Goal: Transaction & Acquisition: Purchase product/service

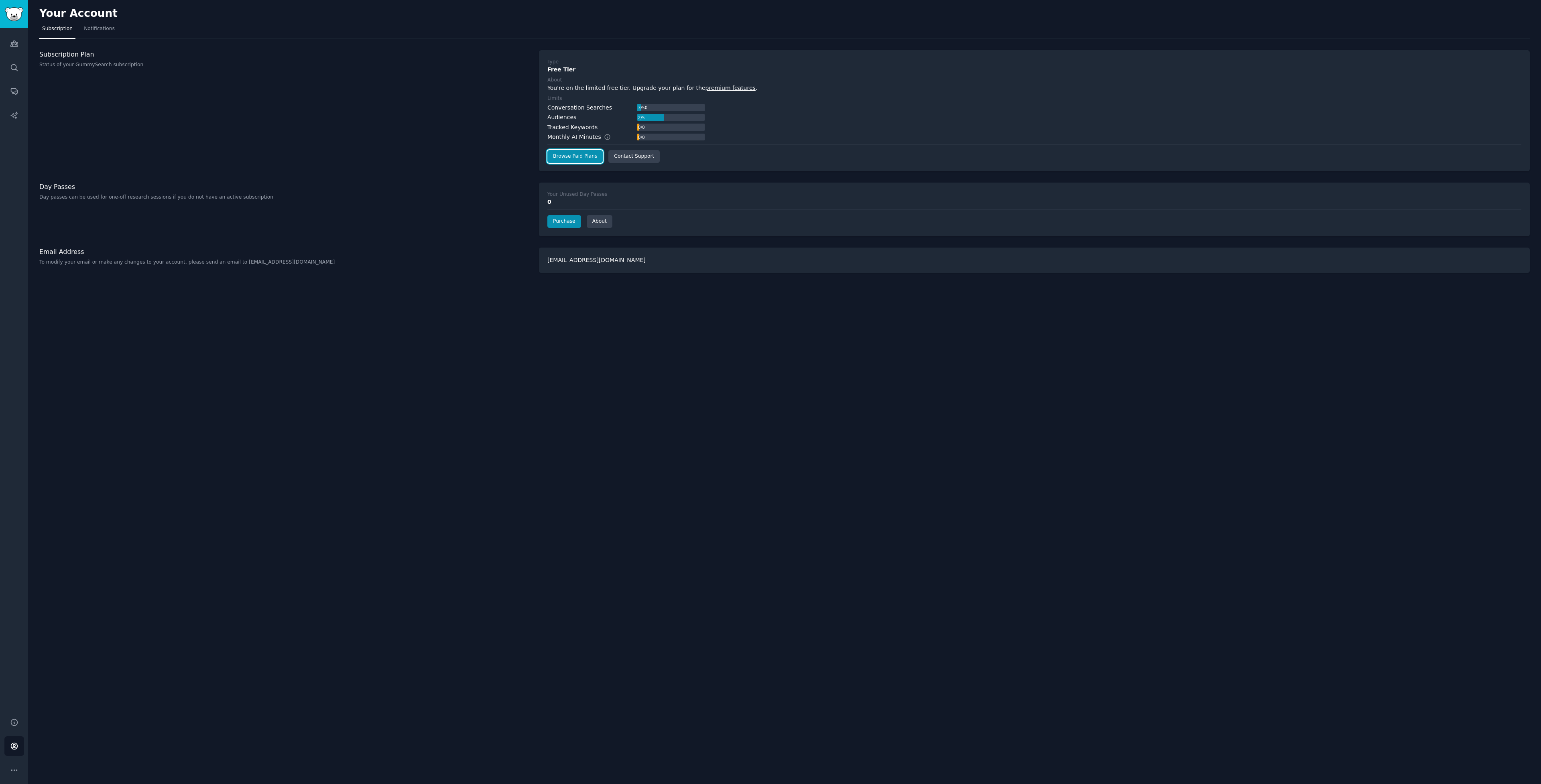
click at [596, 160] on link "Browse Paid Plans" at bounding box center [575, 156] width 56 height 13
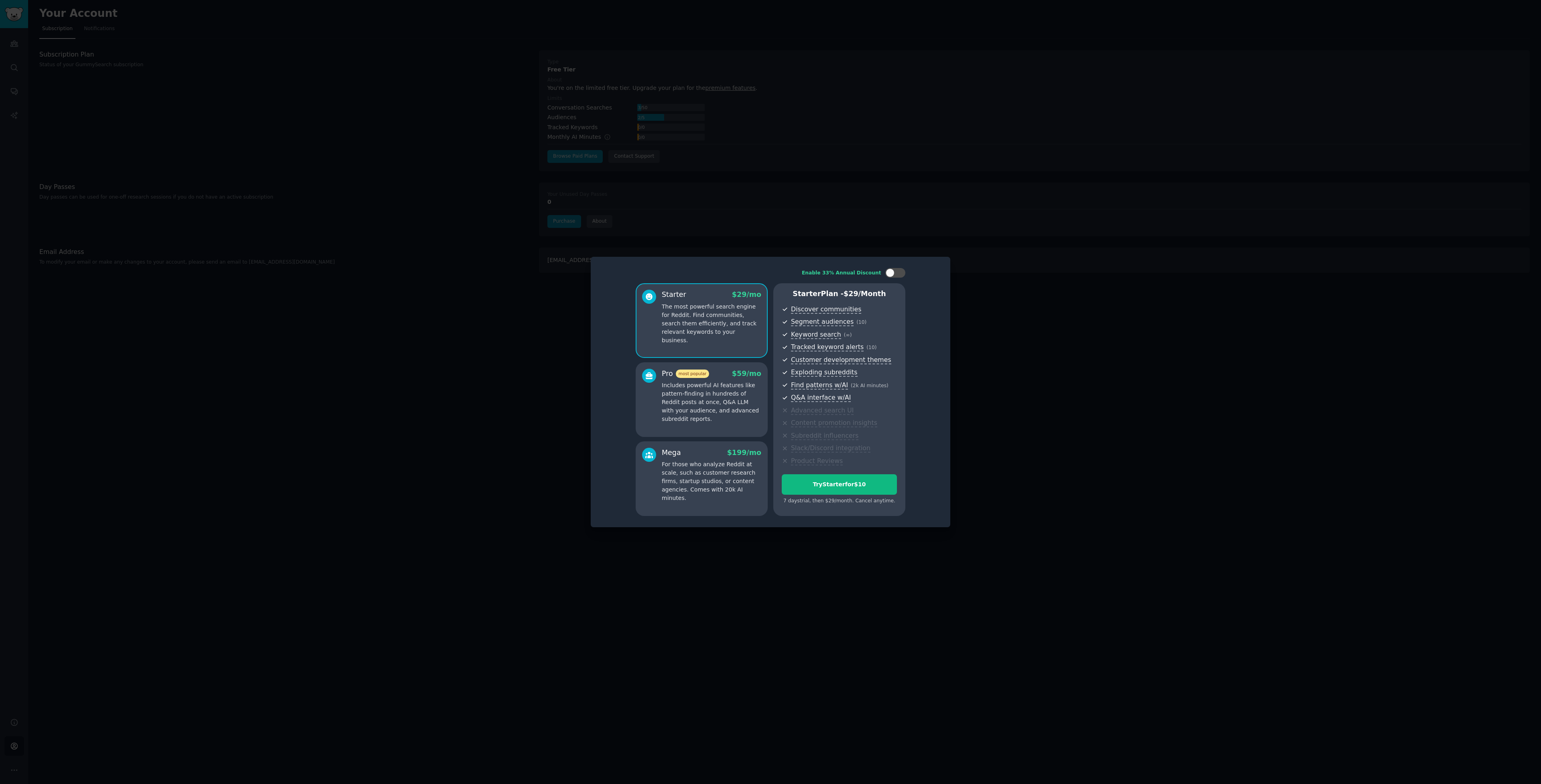
click at [715, 400] on p "Includes powerful AI features like pattern-finding in hundreds of Reddit posts …" at bounding box center [711, 402] width 99 height 42
click at [738, 319] on p "The most powerful search engine for Reddit. Find communities, search them effic…" at bounding box center [711, 324] width 99 height 42
click at [726, 384] on p "Includes powerful AI features like pattern-finding in hundreds of Reddit posts …" at bounding box center [711, 402] width 99 height 42
click at [721, 507] on div "Mega $ 199 /mo For those who analyze Reddit at scale, such as customer research…" at bounding box center [702, 478] width 132 height 75
click at [723, 409] on p "Includes powerful AI features like pattern-finding in hundreds of Reddit posts …" at bounding box center [711, 403] width 99 height 42
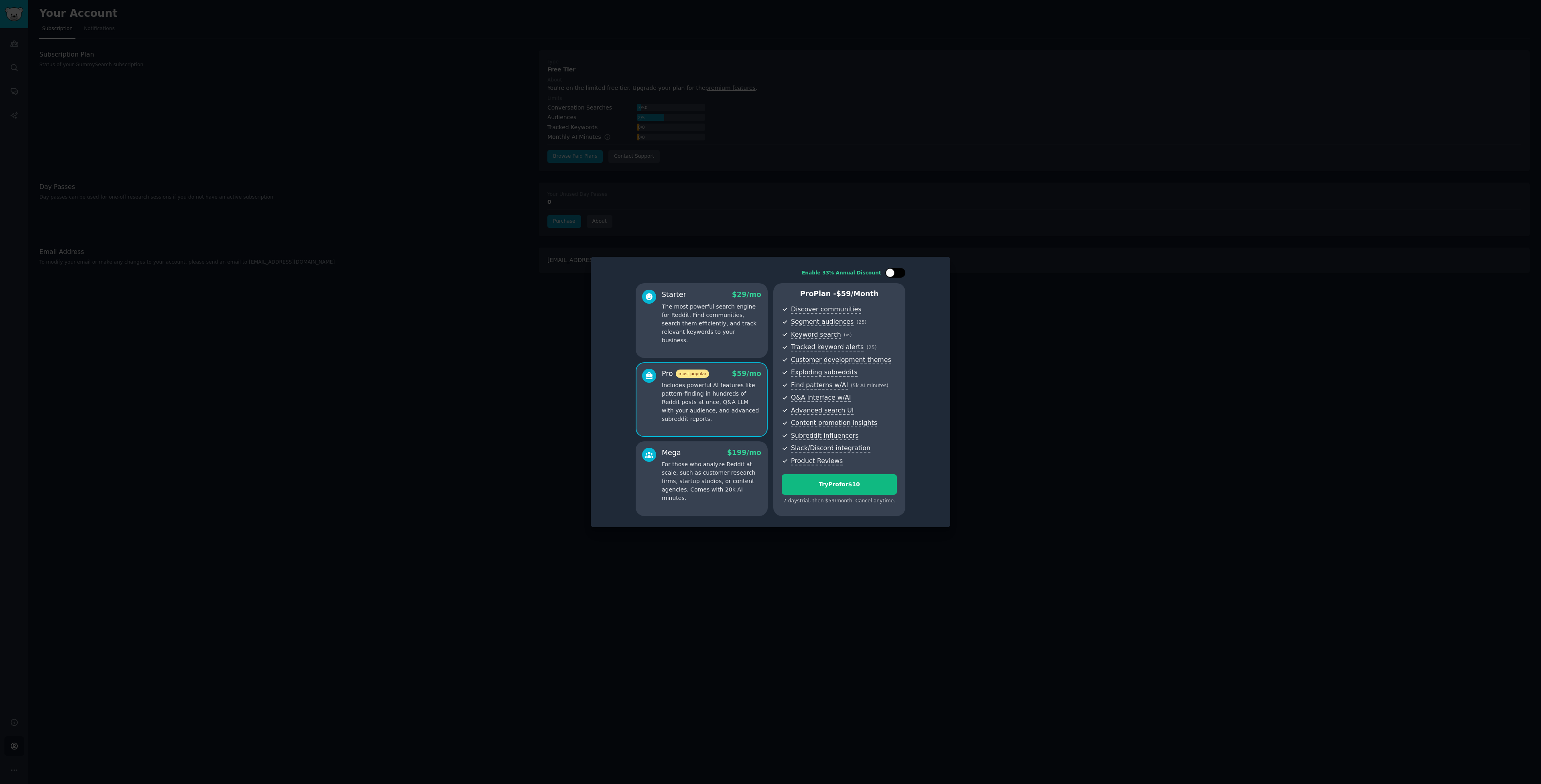
click at [894, 274] on div at bounding box center [896, 273] width 20 height 10
checkbox input "true"
click at [865, 490] on button "Try Pro for $10" at bounding box center [839, 484] width 115 height 20
click at [758, 393] on p "Includes powerful AI features like pattern-finding in hundreds of Reddit posts …" at bounding box center [711, 402] width 99 height 42
click at [896, 271] on div at bounding box center [896, 273] width 20 height 10
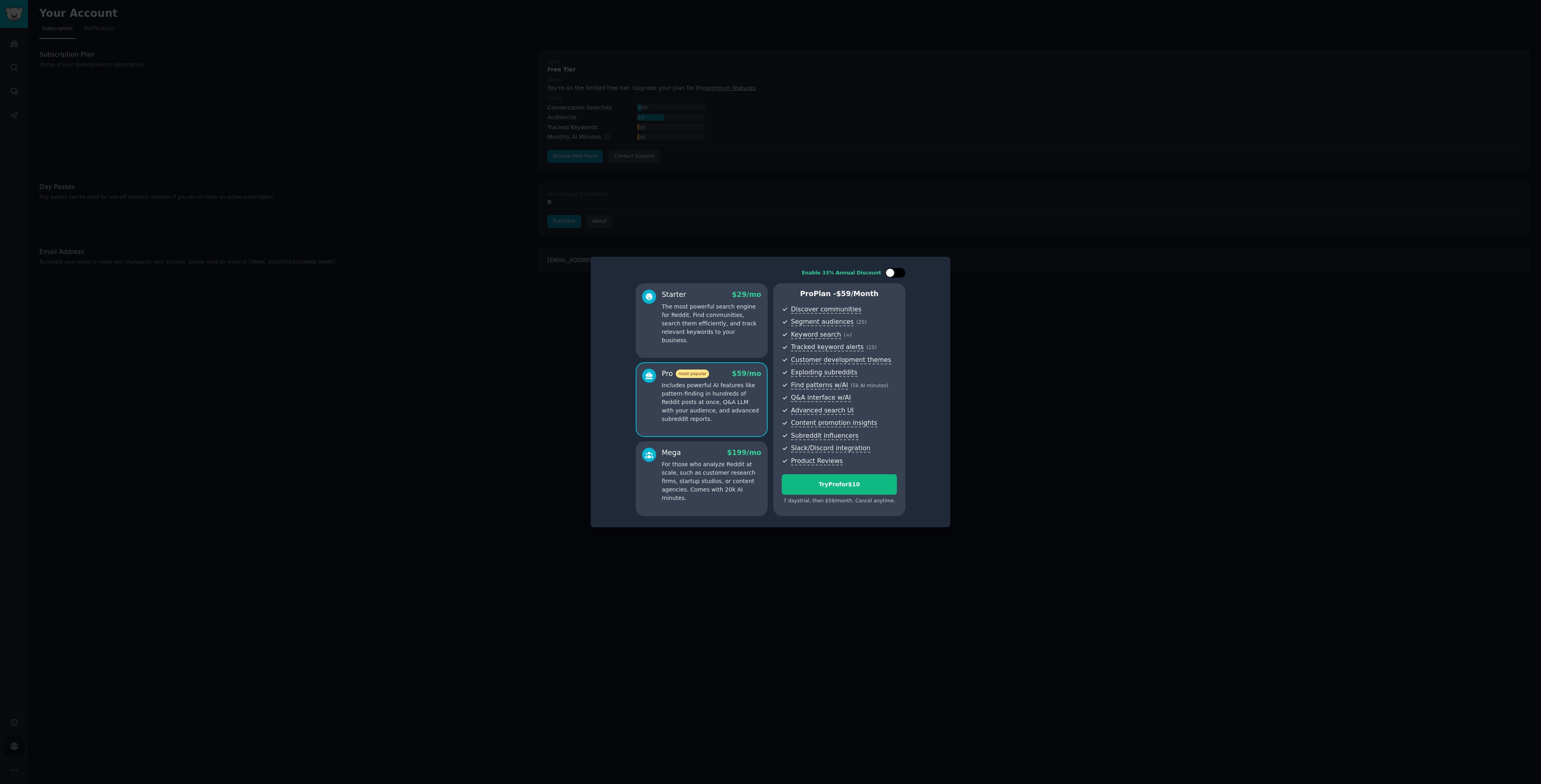
click at [893, 272] on div at bounding box center [890, 273] width 9 height 9
click at [893, 272] on div at bounding box center [891, 273] width 5 height 4
click at [893, 272] on div at bounding box center [890, 273] width 9 height 9
click at [893, 272] on div at bounding box center [891, 273] width 5 height 4
checkbox input "false"
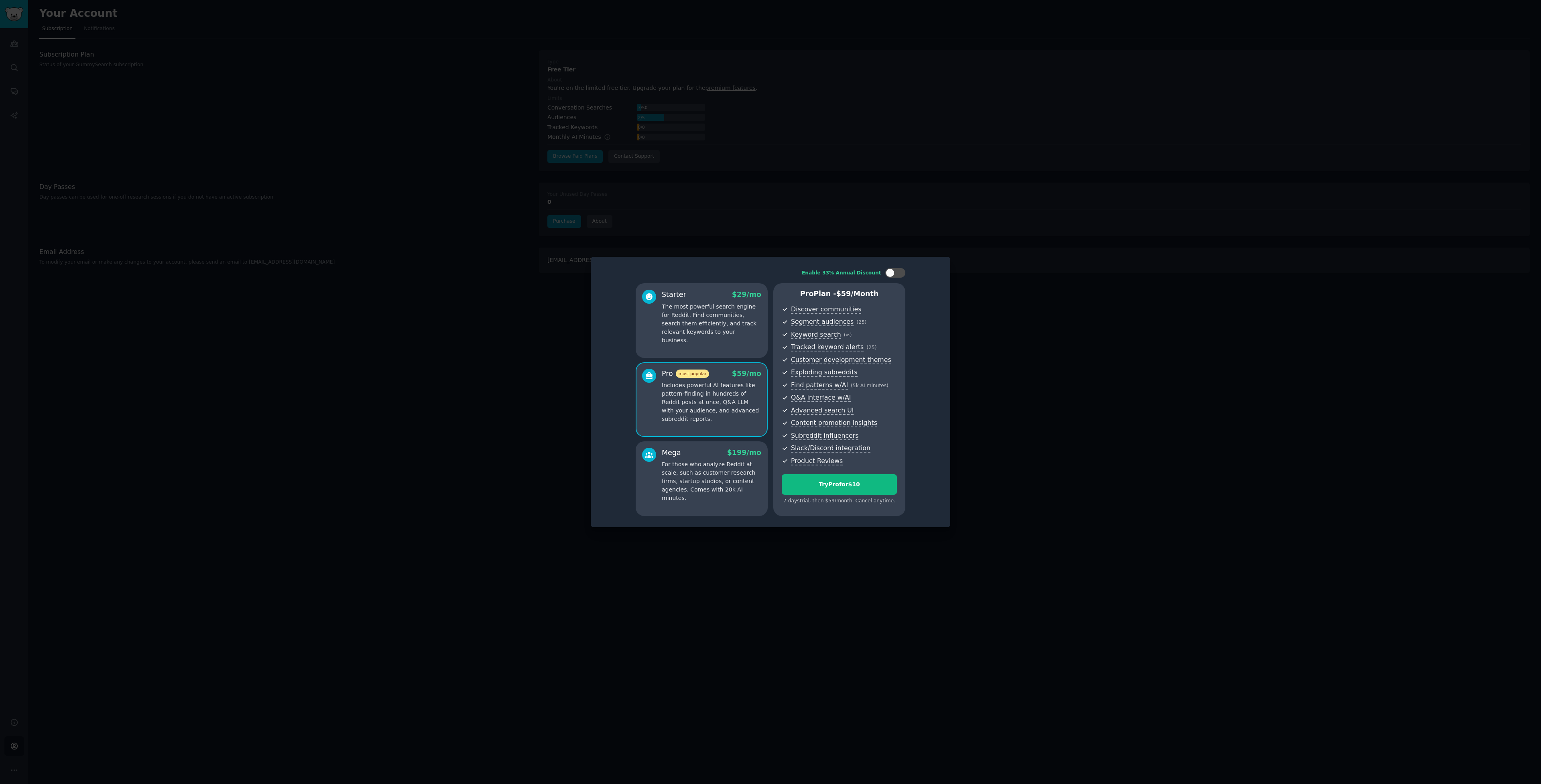
click at [1130, 545] on div at bounding box center [770, 392] width 1541 height 784
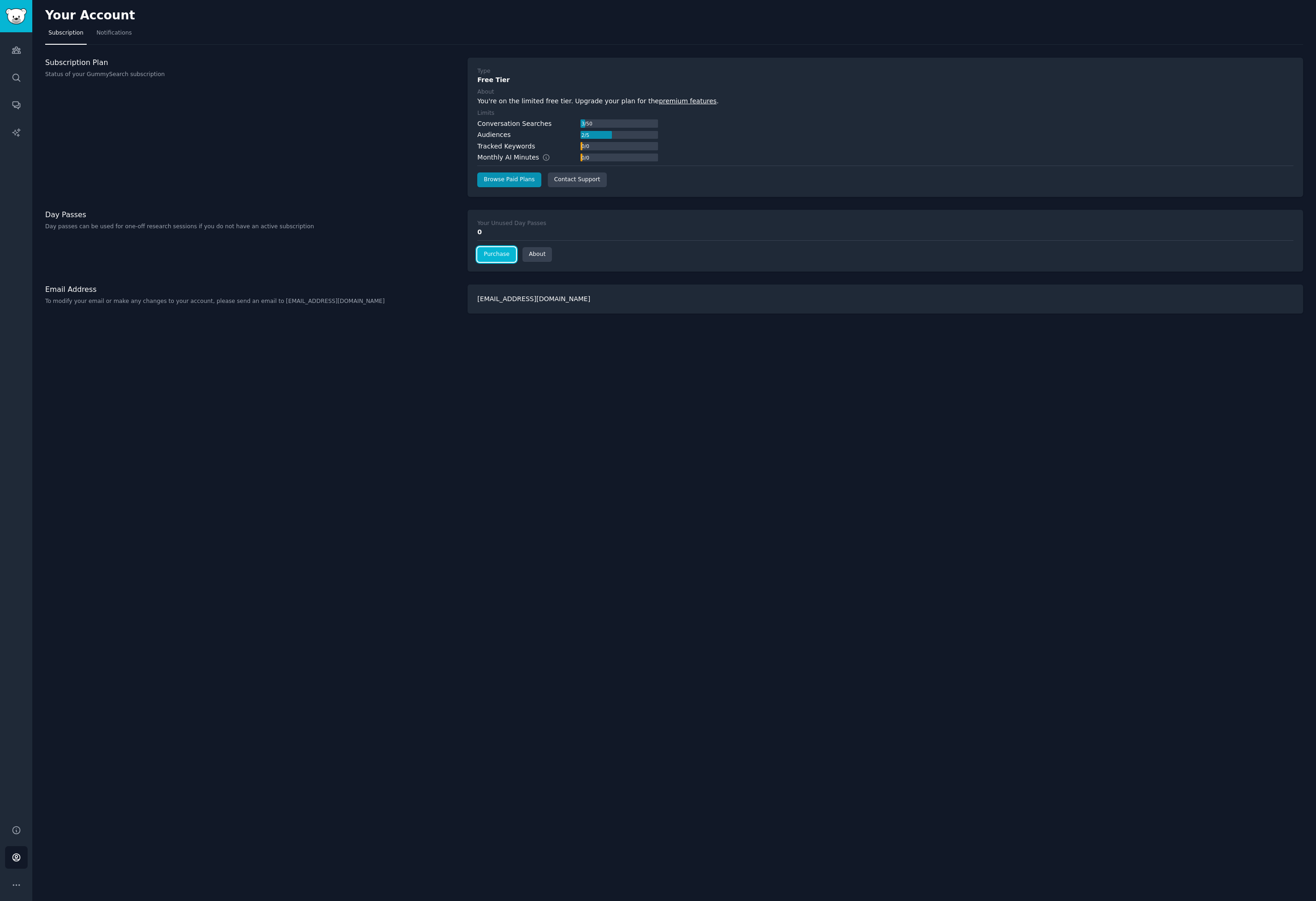
click at [489, 252] on link "Purchase" at bounding box center [496, 254] width 38 height 14
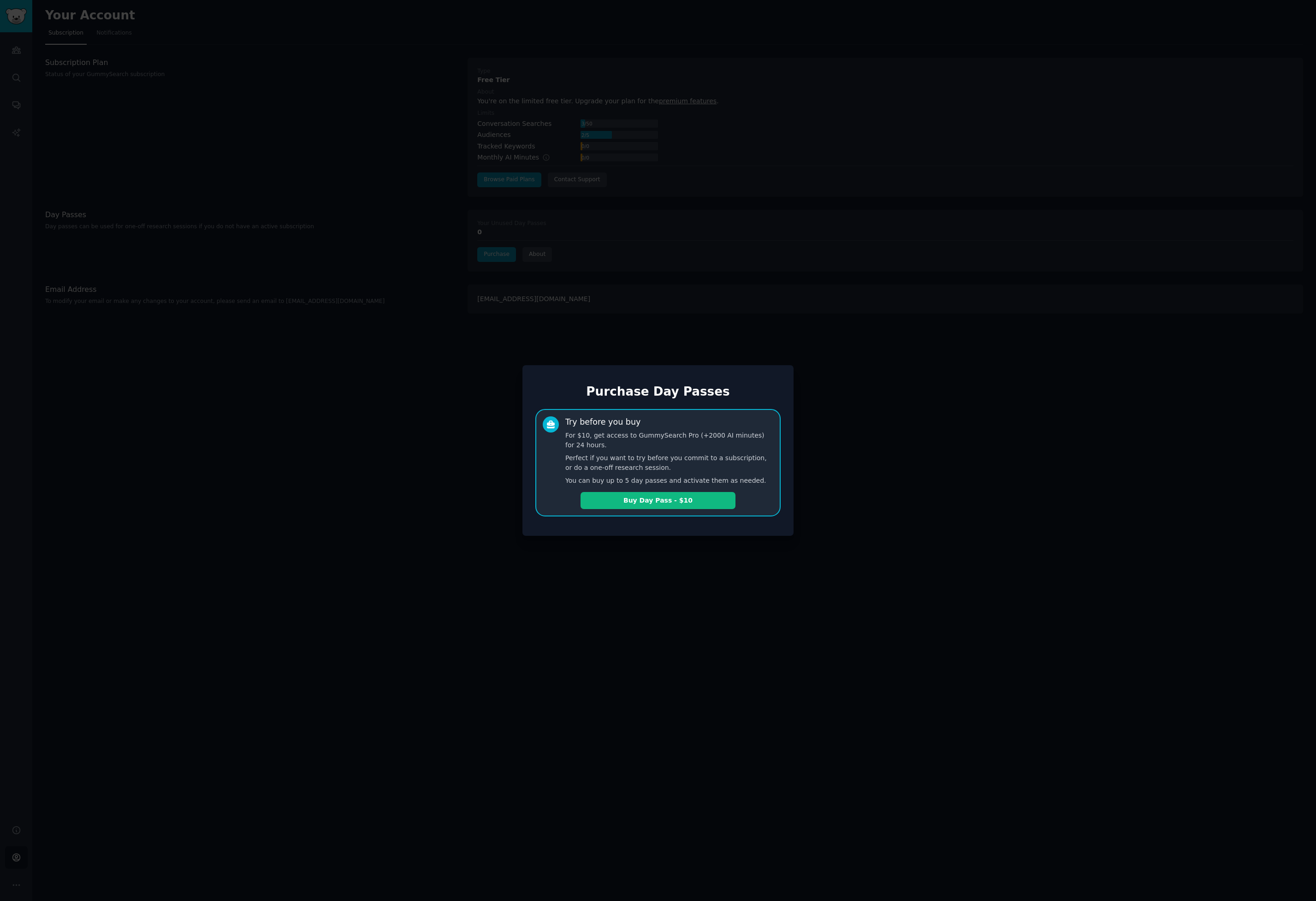
click at [614, 254] on div at bounding box center [658, 450] width 1316 height 901
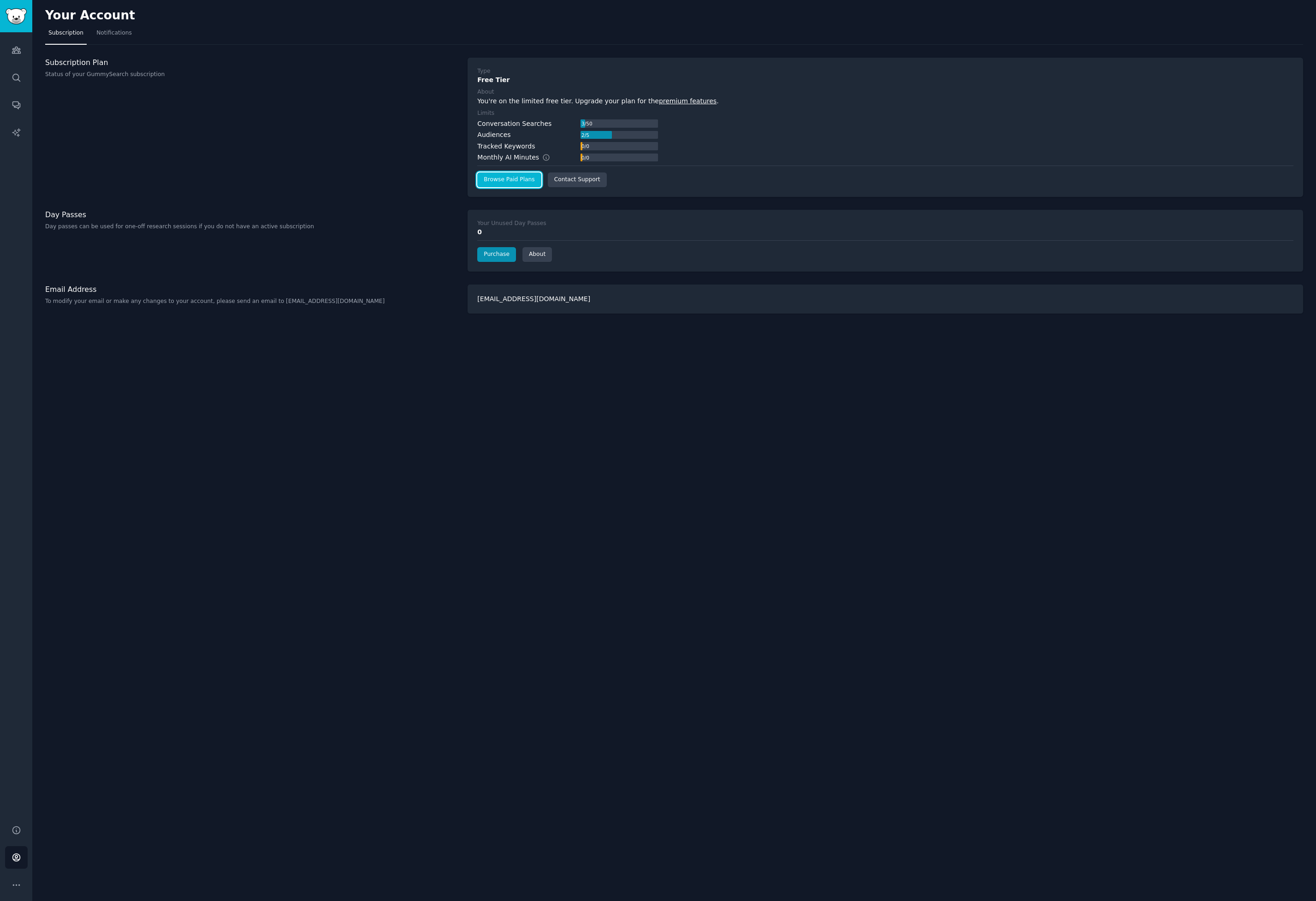
click at [517, 180] on link "Browse Paid Plans" at bounding box center [509, 179] width 64 height 14
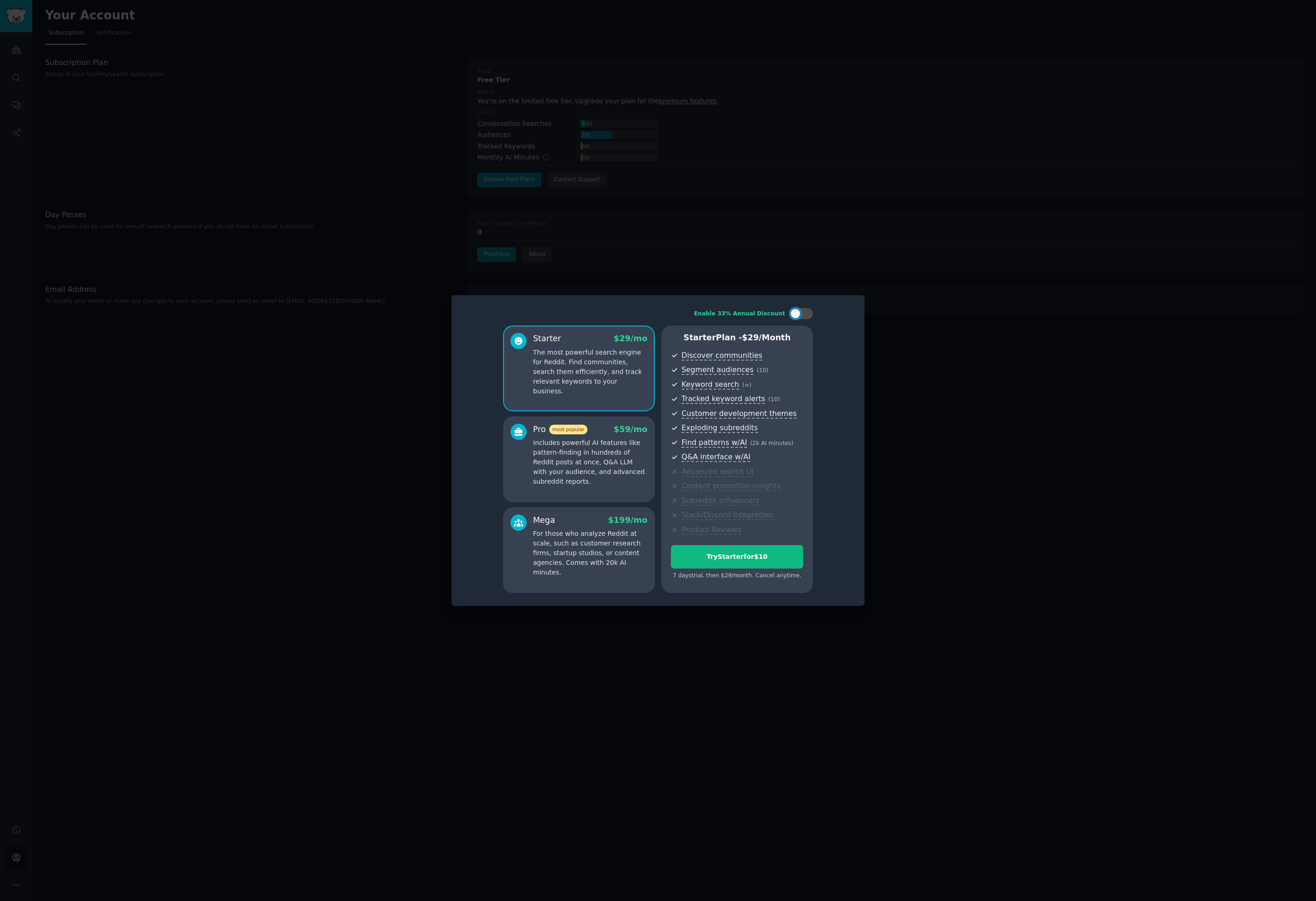
click at [621, 432] on span "$ 59 /mo" at bounding box center [630, 429] width 34 height 9
click at [713, 553] on div "Try Pro for $10" at bounding box center [737, 557] width 131 height 10
click at [631, 474] on p "Includes powerful AI features like pattern-finding in hundreds of Reddit posts …" at bounding box center [590, 462] width 114 height 48
drag, startPoint x: 792, startPoint y: 318, endPoint x: 799, endPoint y: 323, distance: 8.6
click at [792, 318] on div at bounding box center [795, 313] width 10 height 10
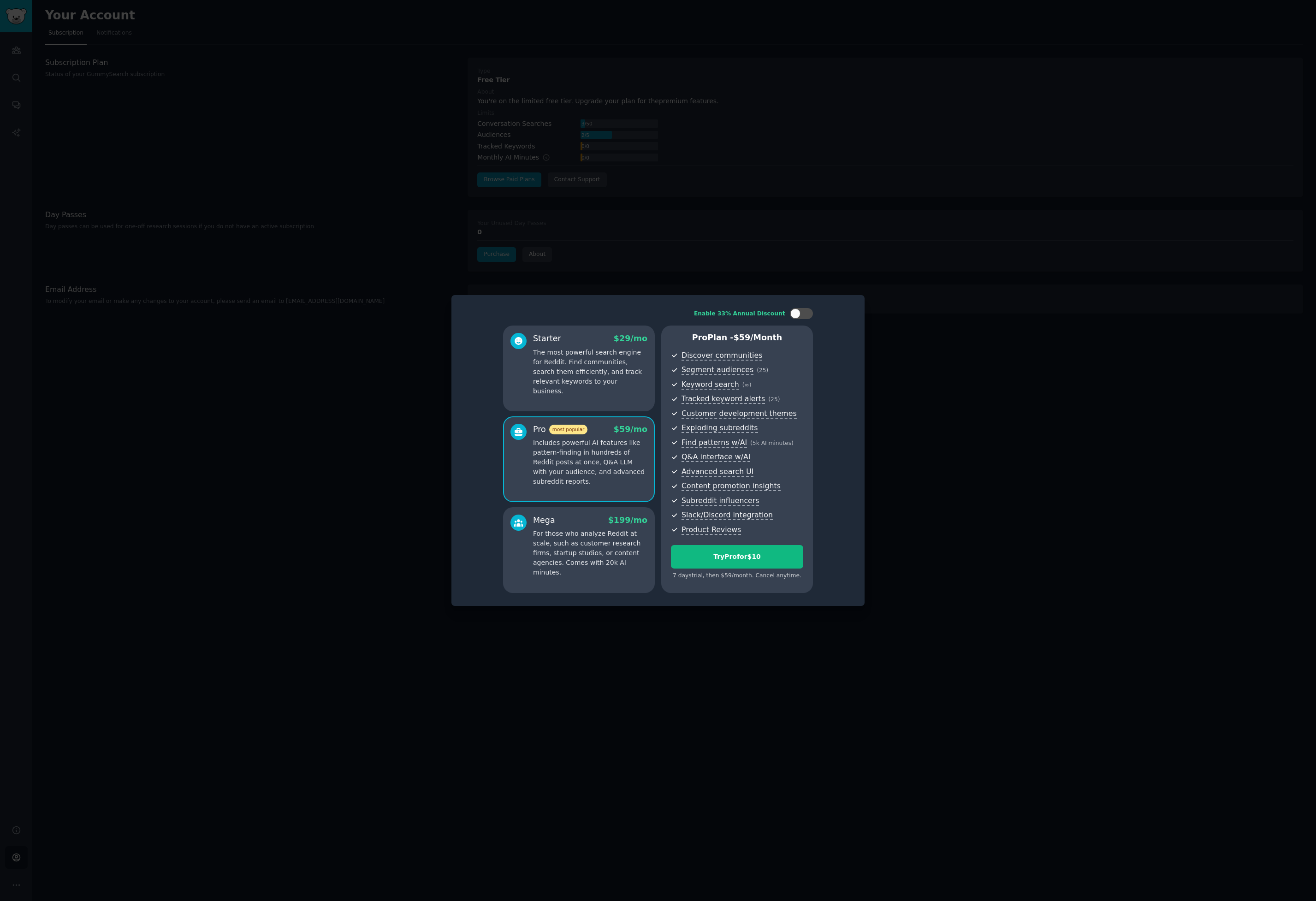
checkbox input "true"
click at [774, 562] on button "Try Pro for $10" at bounding box center [737, 557] width 133 height 23
click at [86, 519] on div at bounding box center [658, 450] width 1316 height 901
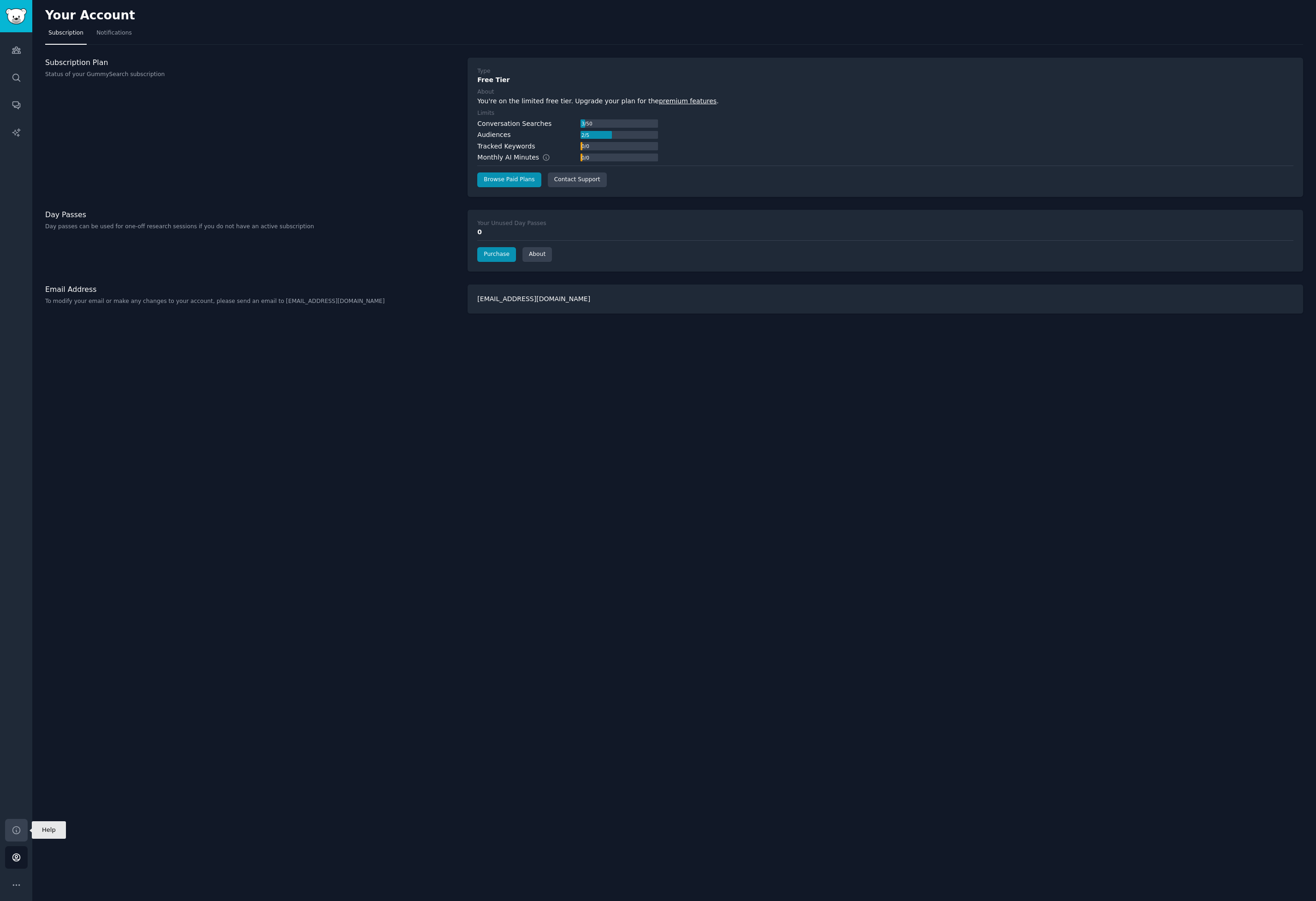
click at [24, 823] on link "Help" at bounding box center [16, 830] width 23 height 23
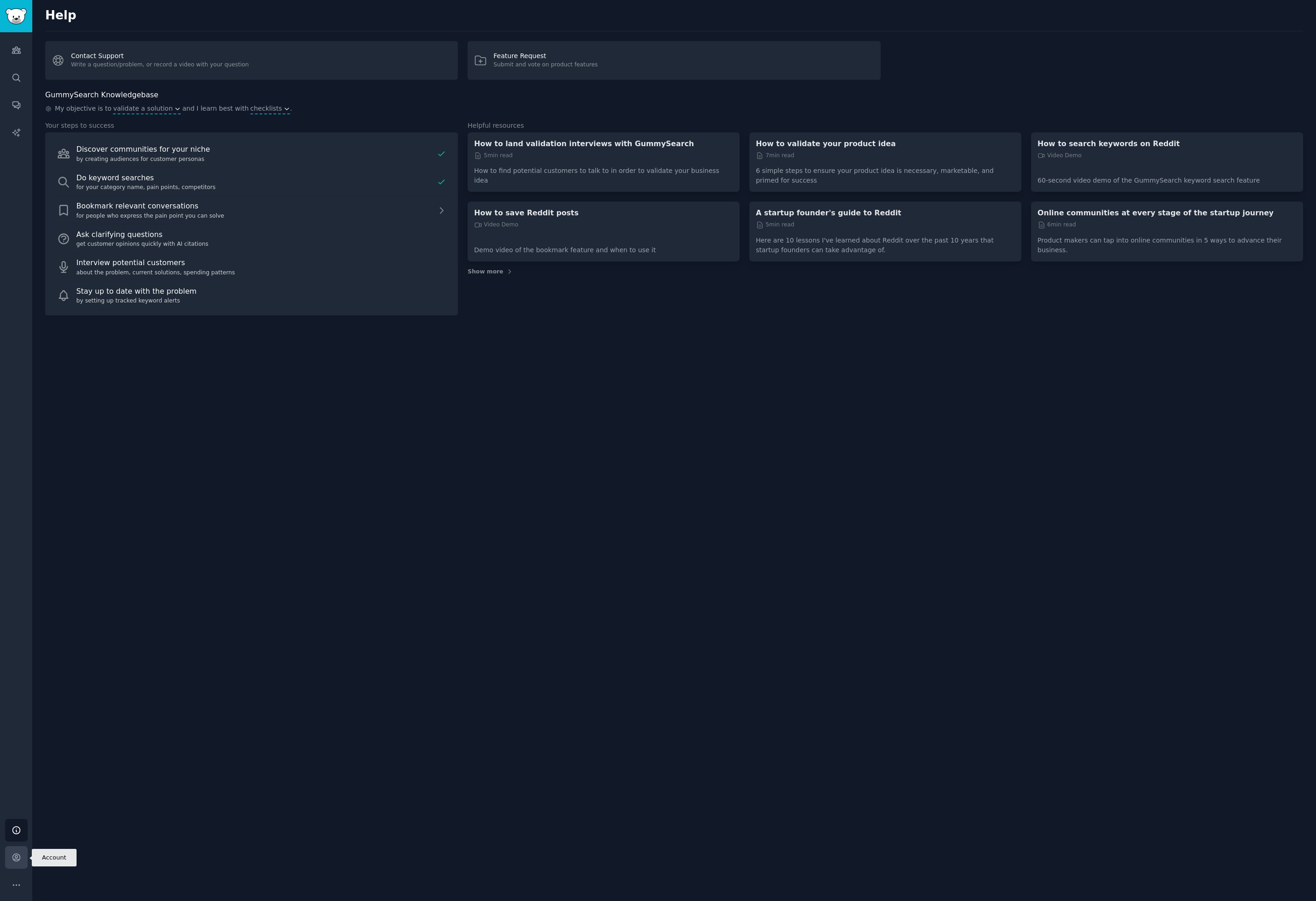
click at [18, 860] on icon "Sidebar" at bounding box center [16, 857] width 8 height 8
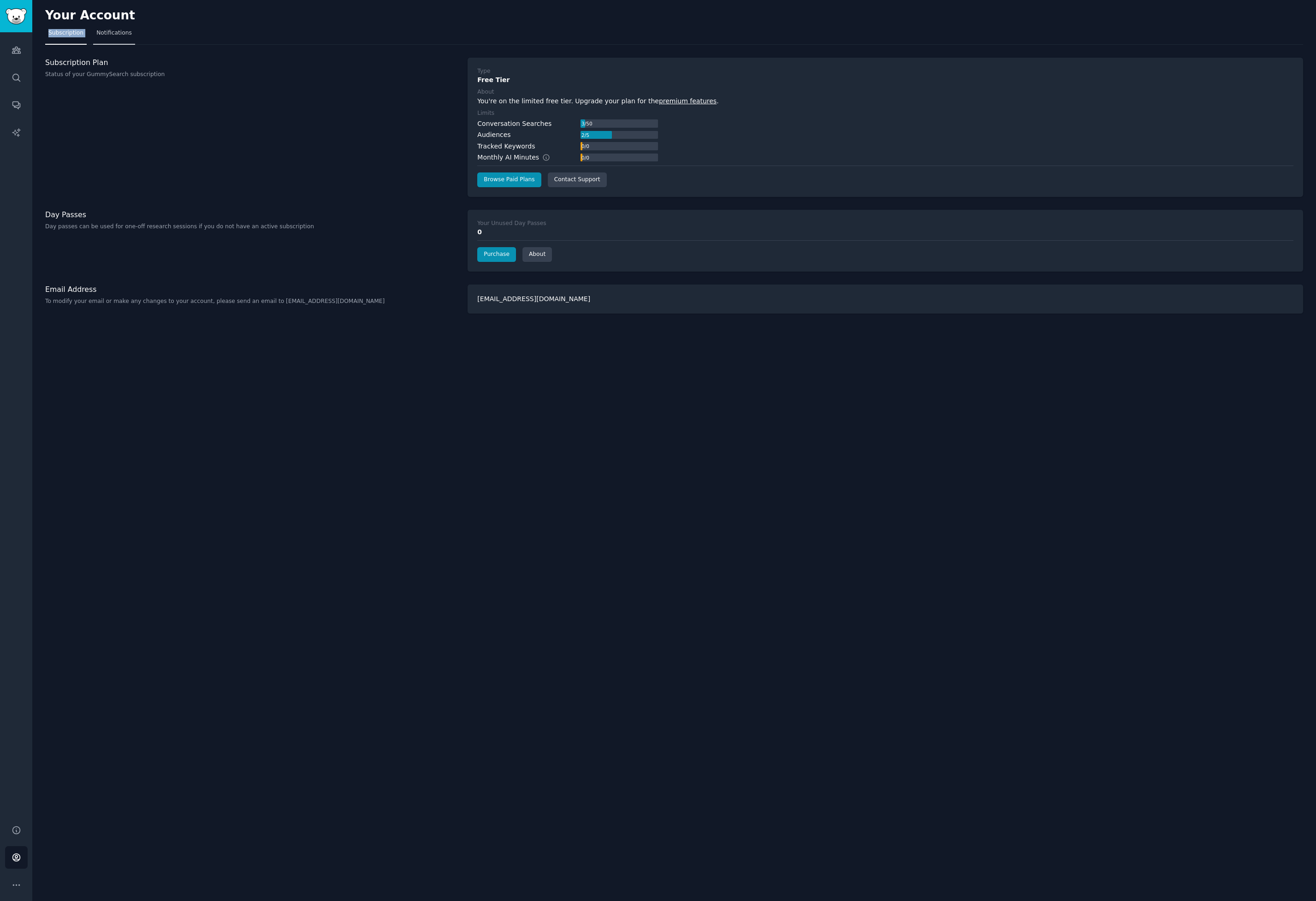
click at [134, 25] on div "Your Account Subscription Notifications Subscription Plan Status of your GummyS…" at bounding box center [674, 450] width 1284 height 901
click at [513, 184] on link "Browse Paid Plans" at bounding box center [509, 179] width 64 height 14
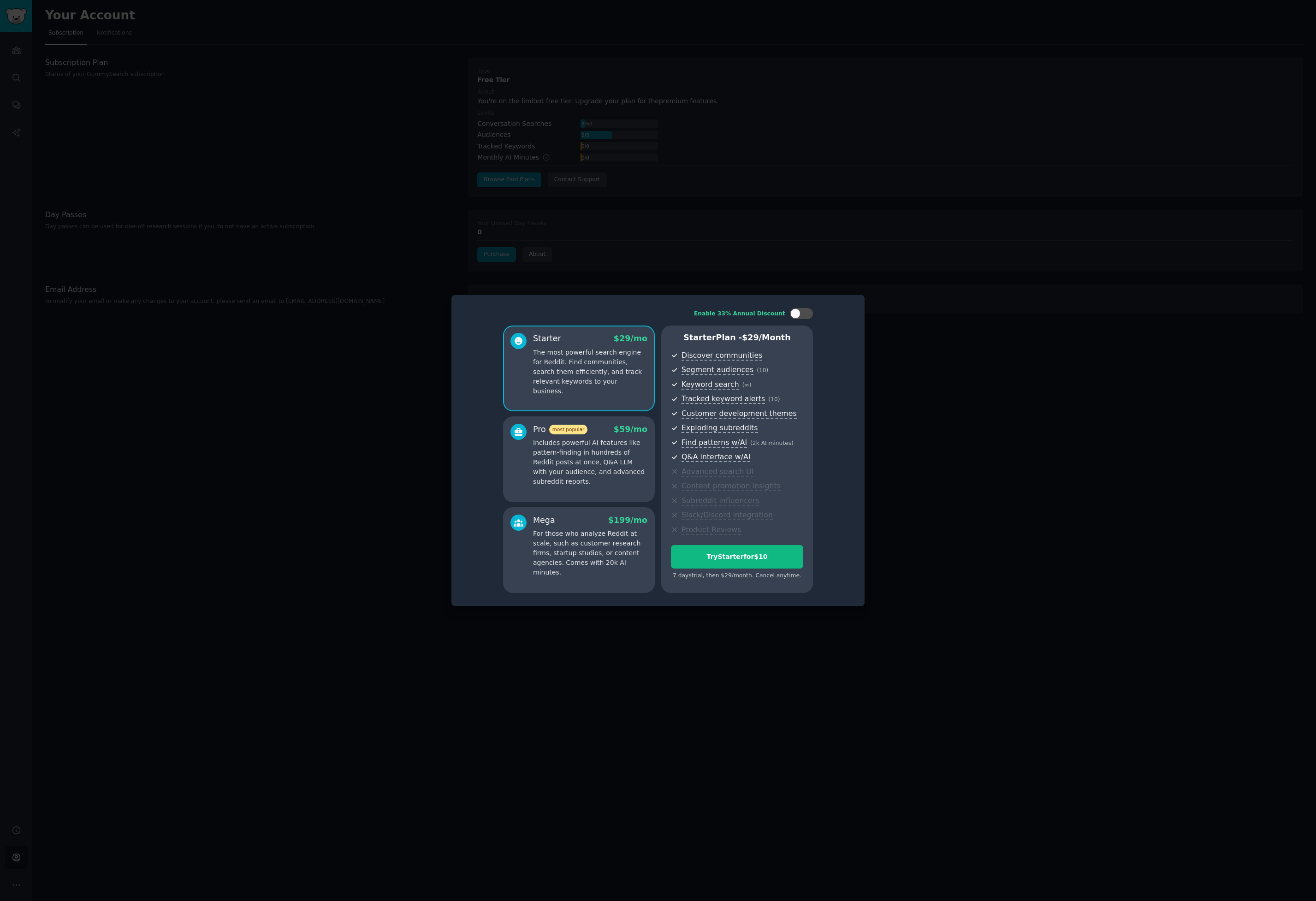
drag, startPoint x: 596, startPoint y: 441, endPoint x: 639, endPoint y: 421, distance: 47.4
click at [596, 441] on p "Includes powerful AI features like pattern-finding in hundreds of Reddit posts …" at bounding box center [590, 462] width 114 height 48
click at [811, 268] on div at bounding box center [658, 450] width 1316 height 901
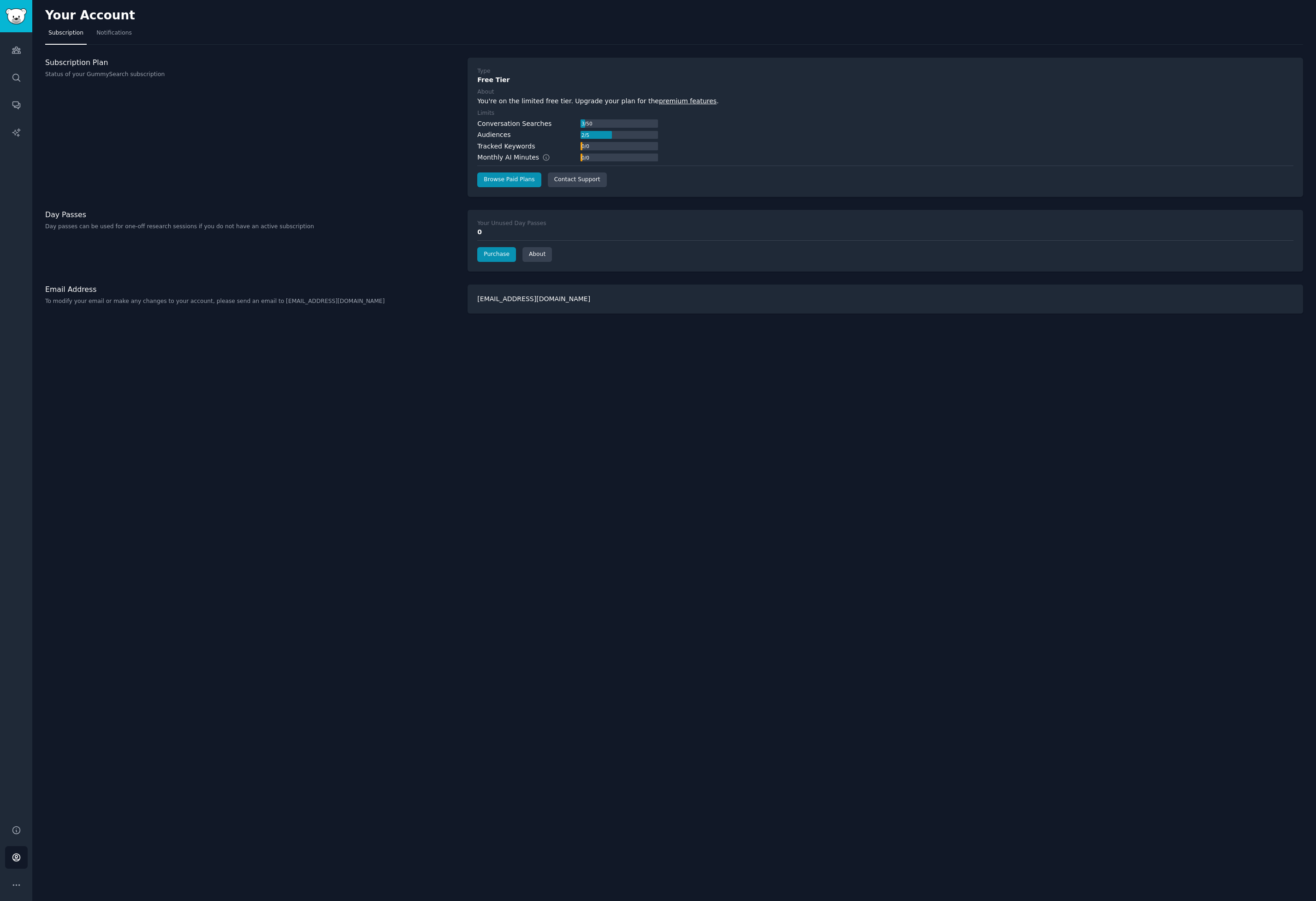
click at [114, 10] on h2 "Your Account" at bounding box center [90, 15] width 90 height 14
click at [18, 47] on icon "Sidebar" at bounding box center [16, 50] width 10 height 10
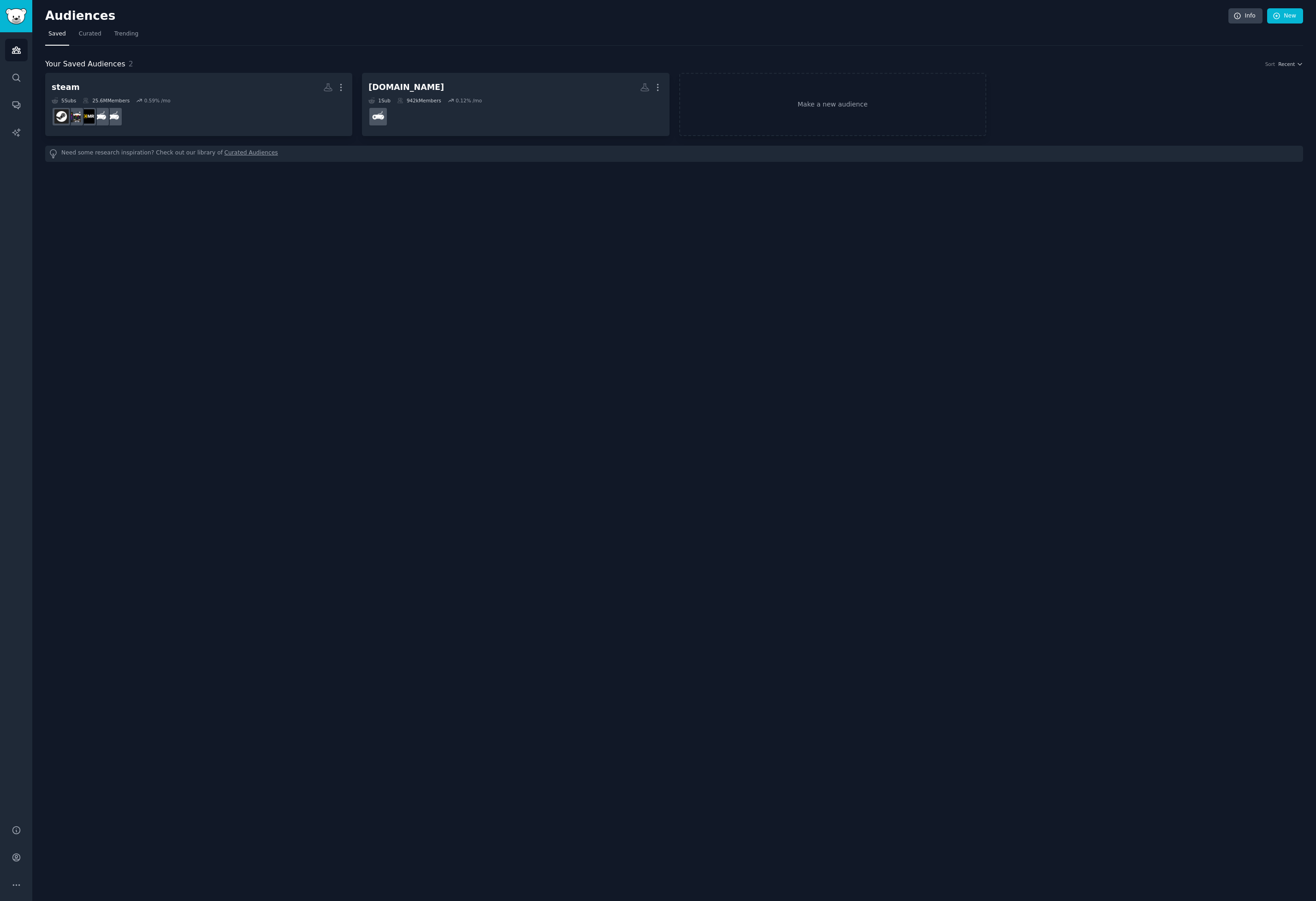
click at [102, 25] on div "Audiences Info New" at bounding box center [674, 18] width 1258 height 19
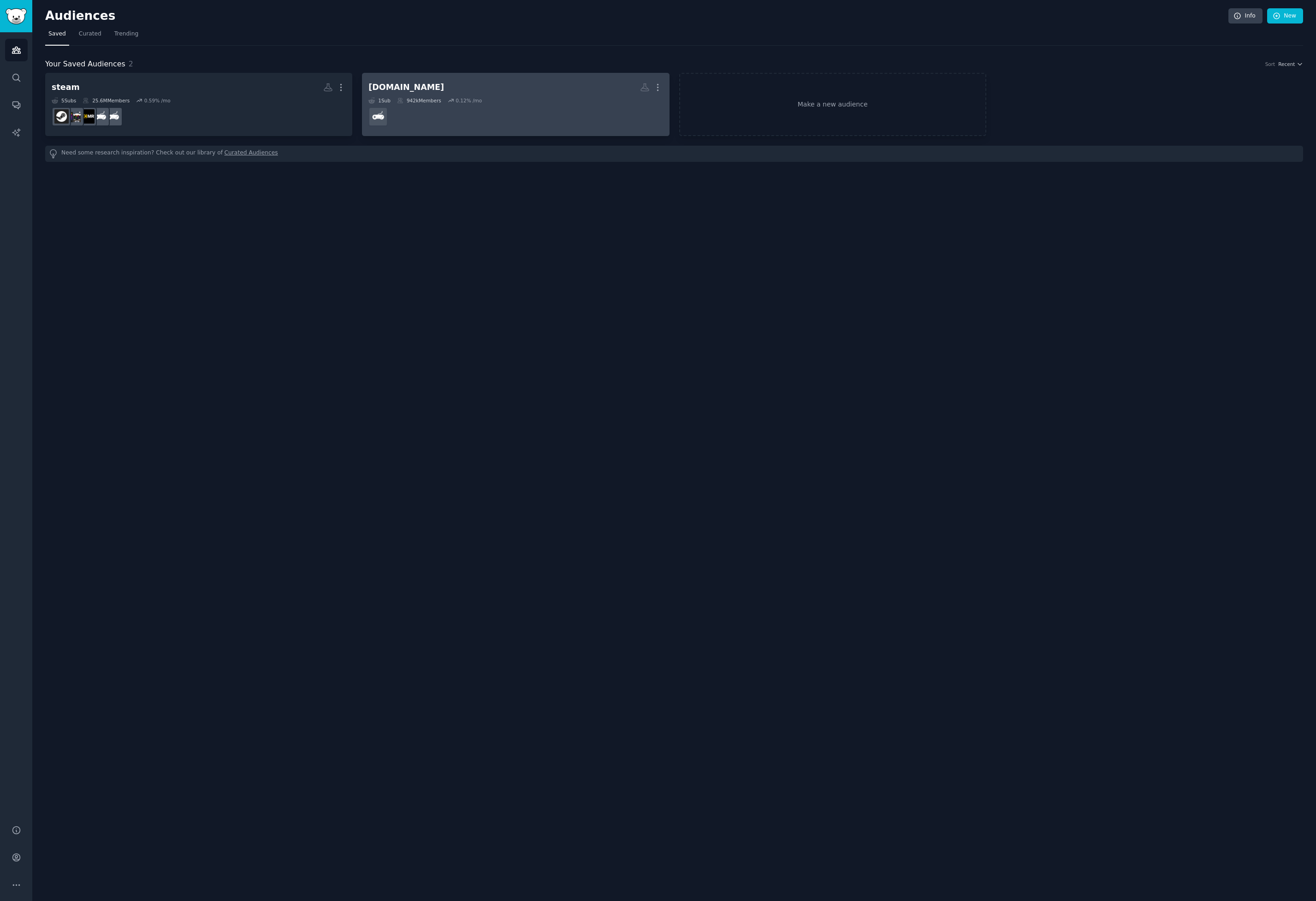
click at [434, 113] on dd at bounding box center [515, 117] width 294 height 26
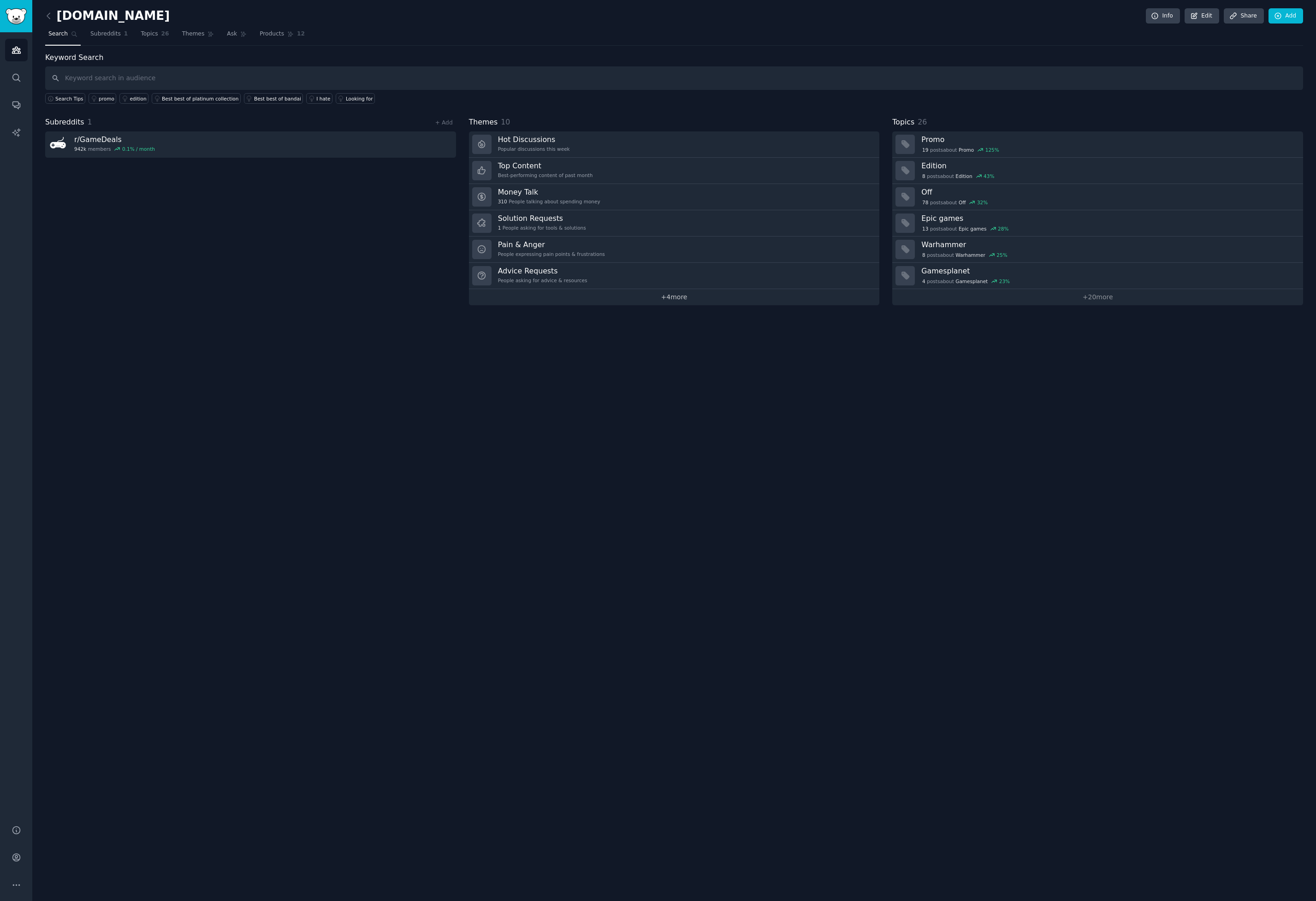
click at [715, 296] on link "+ 4 more" at bounding box center [674, 297] width 411 height 16
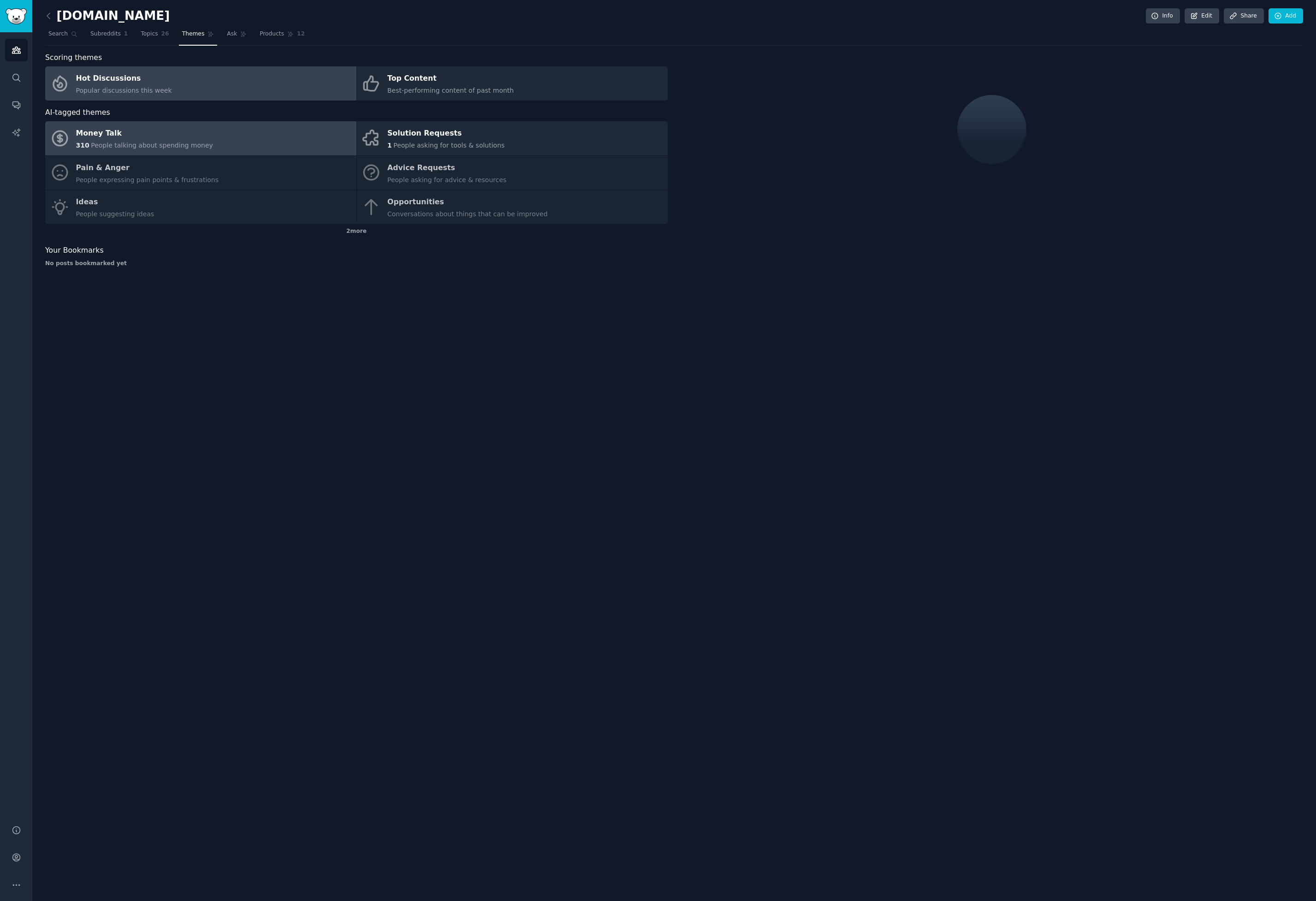
click at [191, 131] on div "Money Talk" at bounding box center [144, 133] width 137 height 14
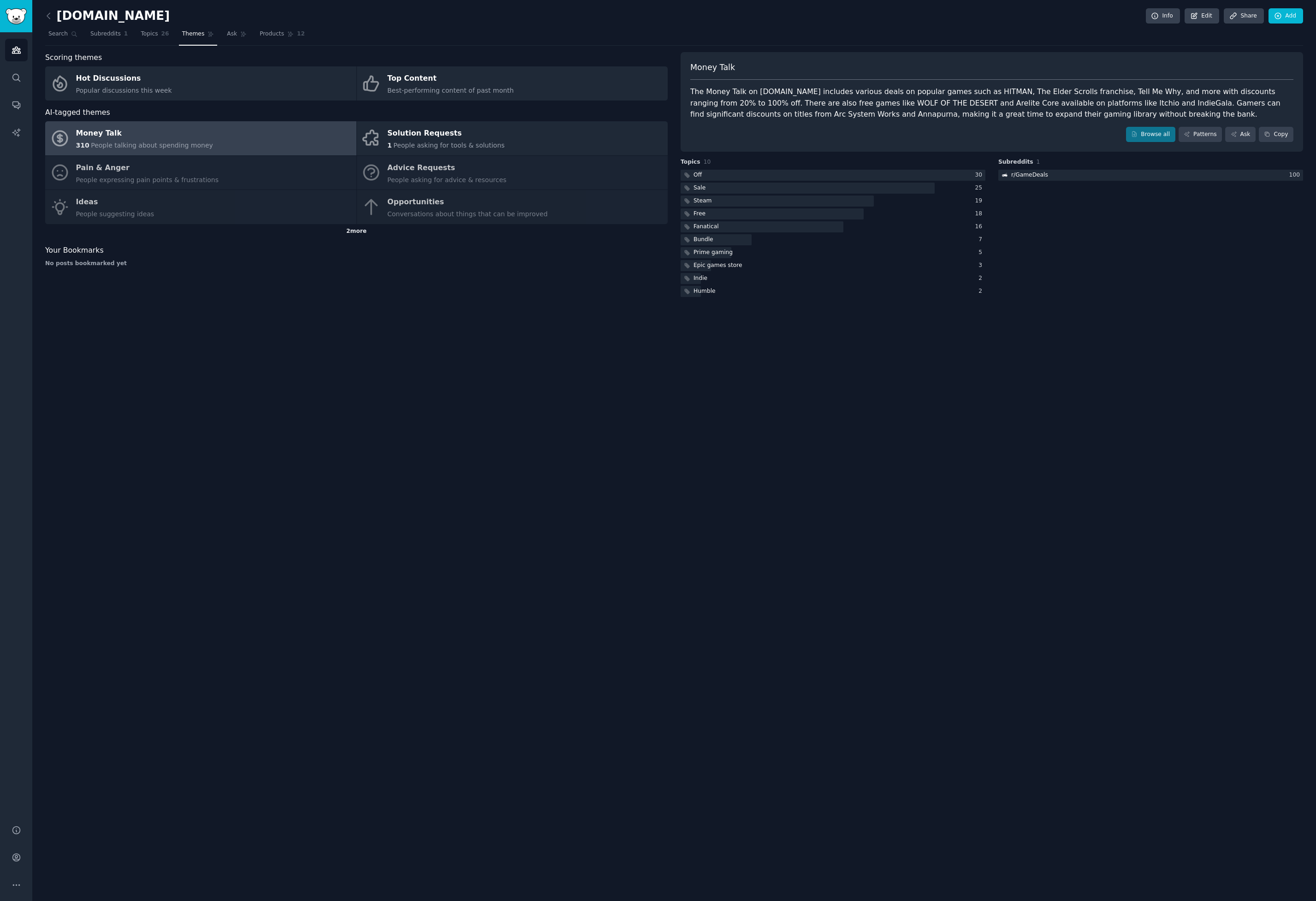
click at [364, 227] on div "2 more" at bounding box center [357, 231] width 623 height 14
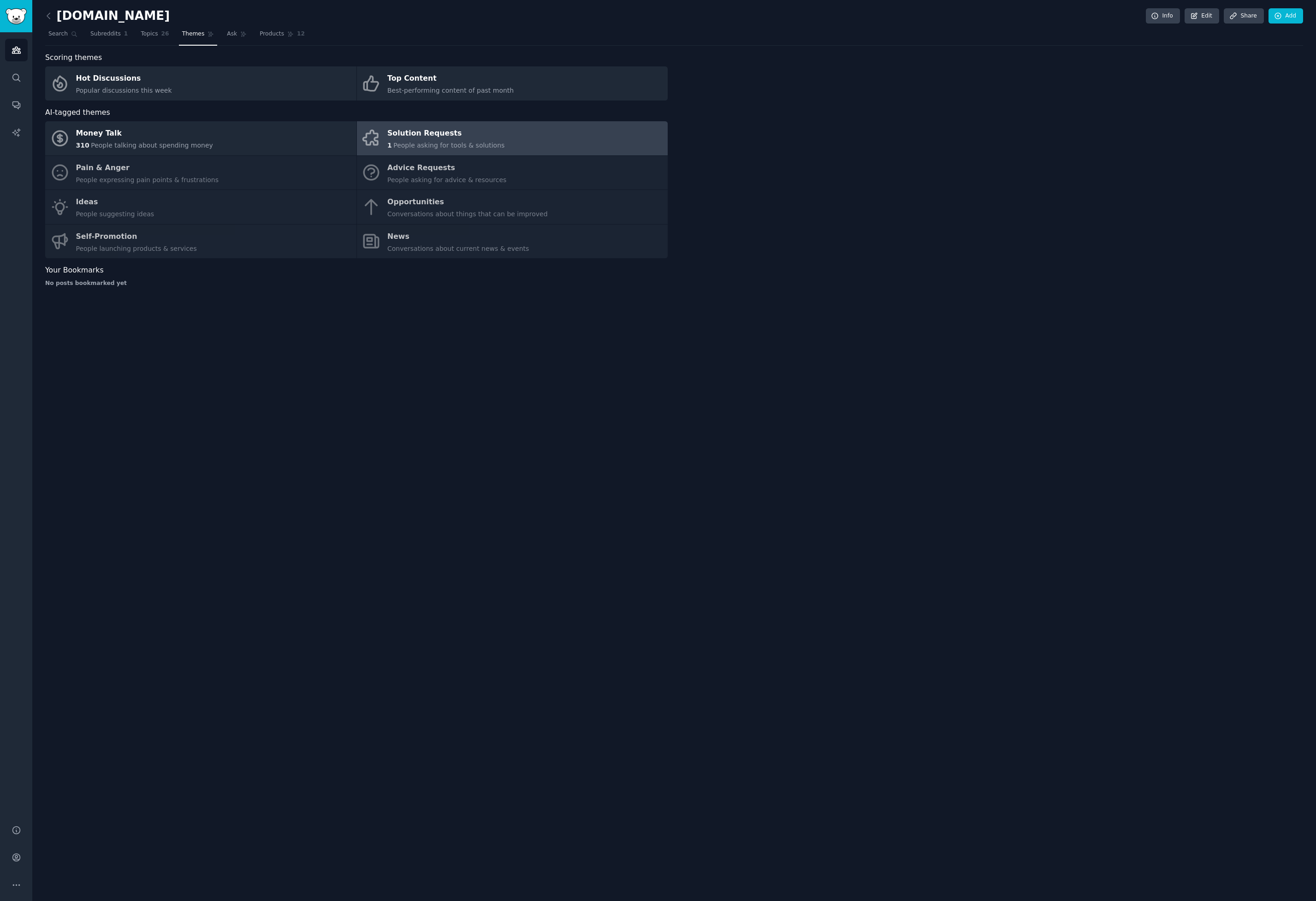
click at [401, 138] on div "Solution Requests" at bounding box center [446, 133] width 117 height 14
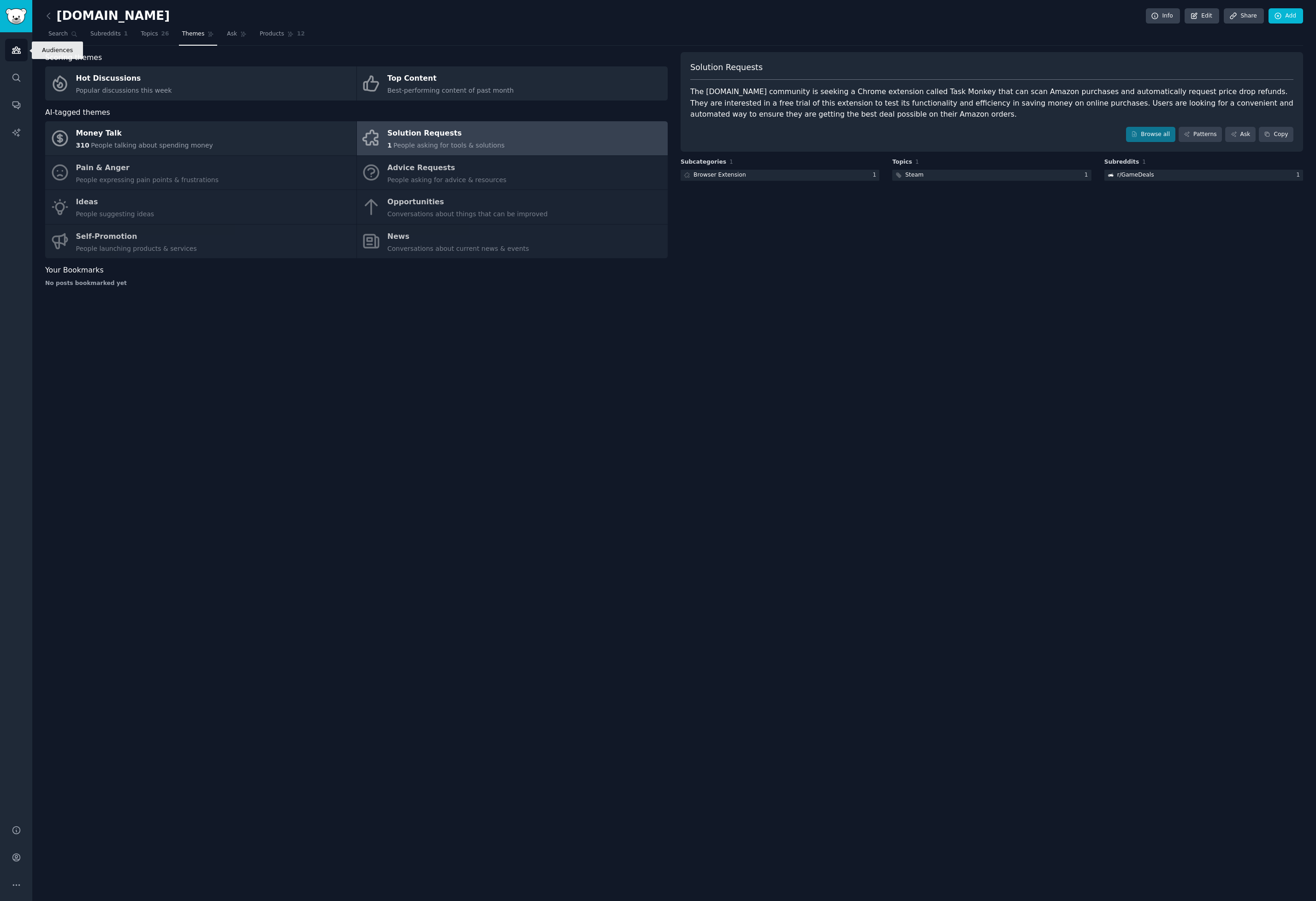
click at [21, 51] on link "Audiences" at bounding box center [16, 49] width 23 height 23
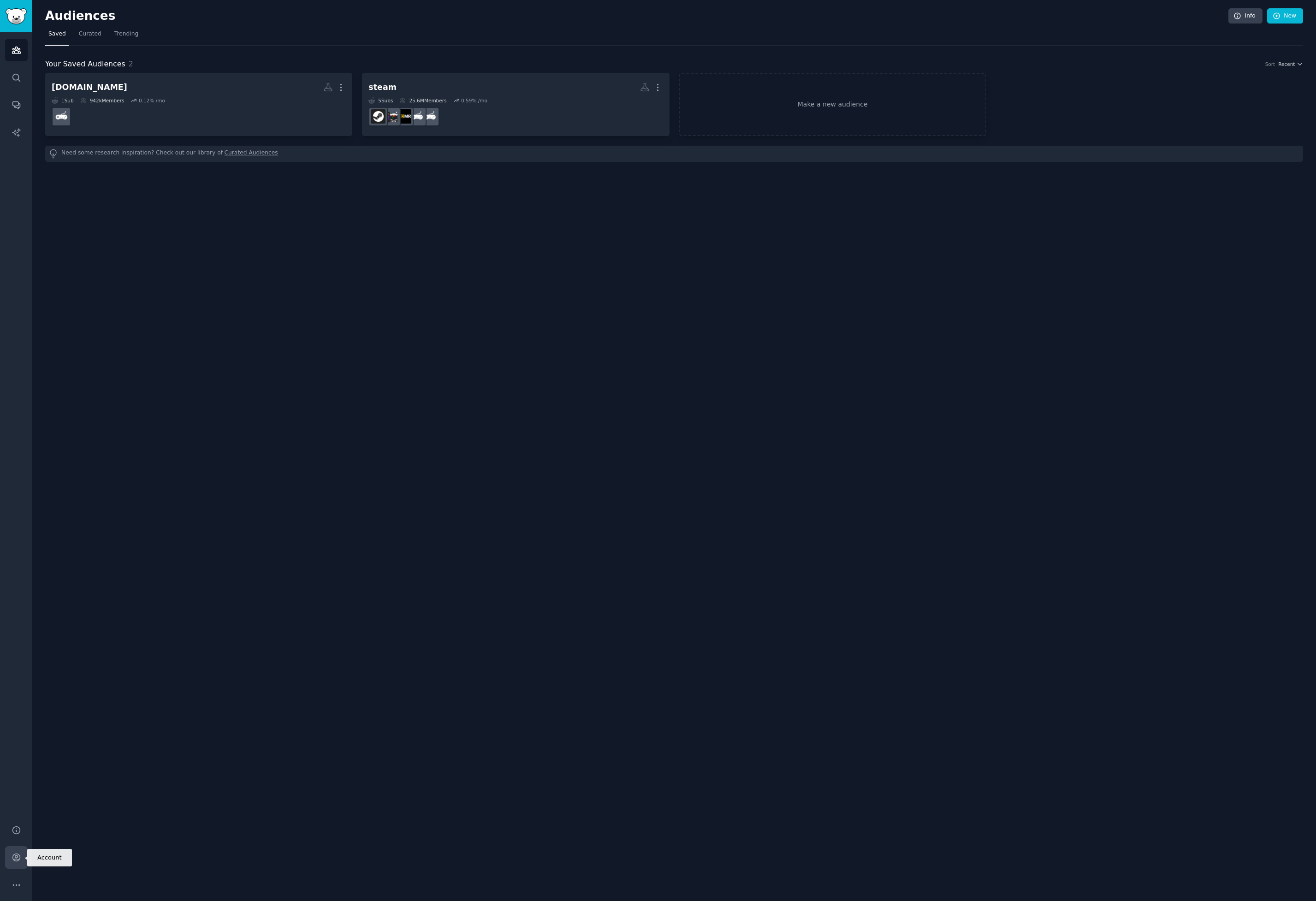
click at [16, 863] on link "Account" at bounding box center [16, 857] width 23 height 23
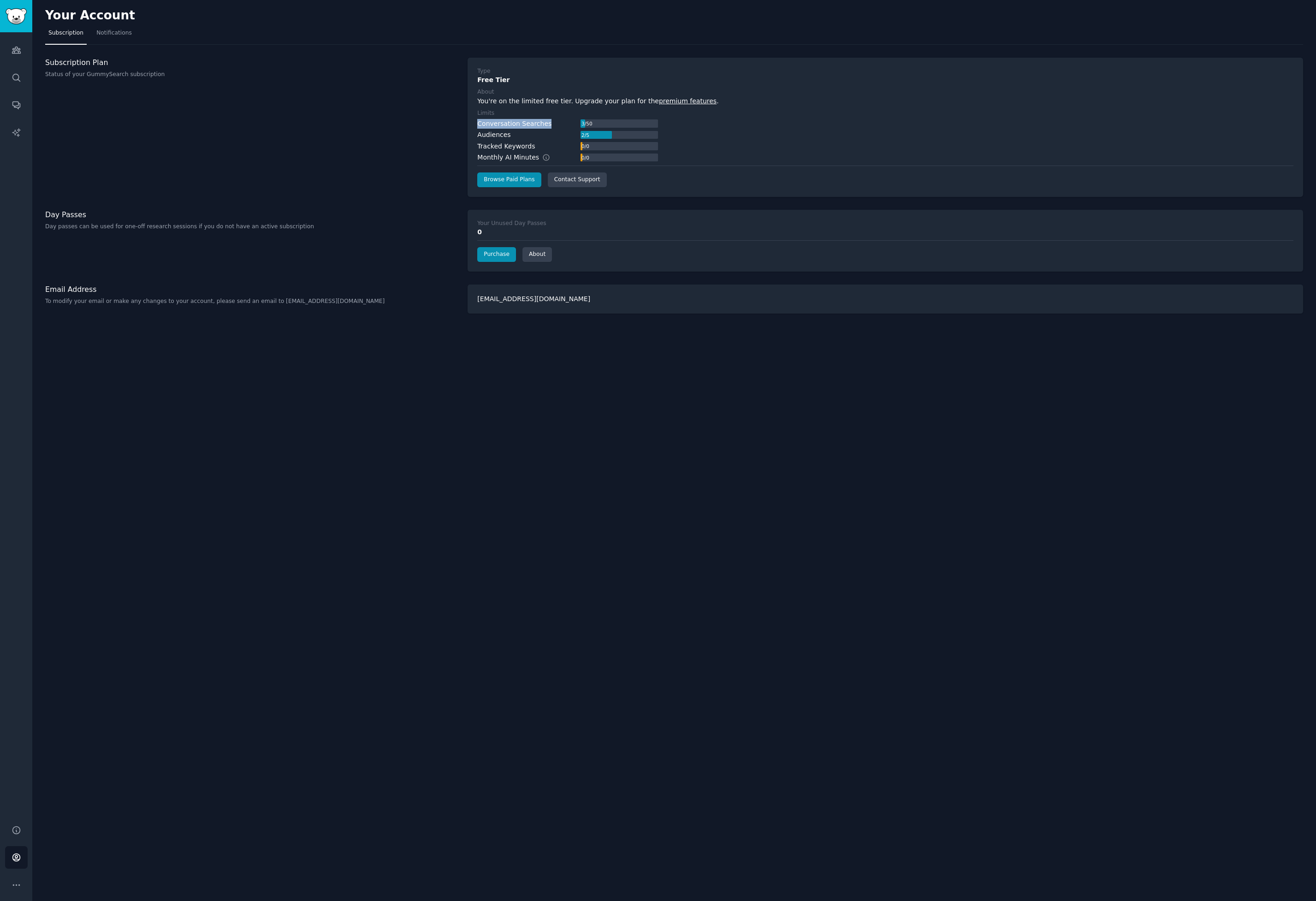
drag, startPoint x: 498, startPoint y: 124, endPoint x: 562, endPoint y: 120, distance: 64.1
click at [562, 120] on div "Type Free Tier About You're on the limited free tier. Upgrade your plan for the…" at bounding box center [885, 127] width 836 height 140
click at [562, 120] on div "Conversation Searches 3 / 50" at bounding box center [567, 124] width 181 height 10
click at [663, 102] on link "premium features" at bounding box center [688, 101] width 58 height 8
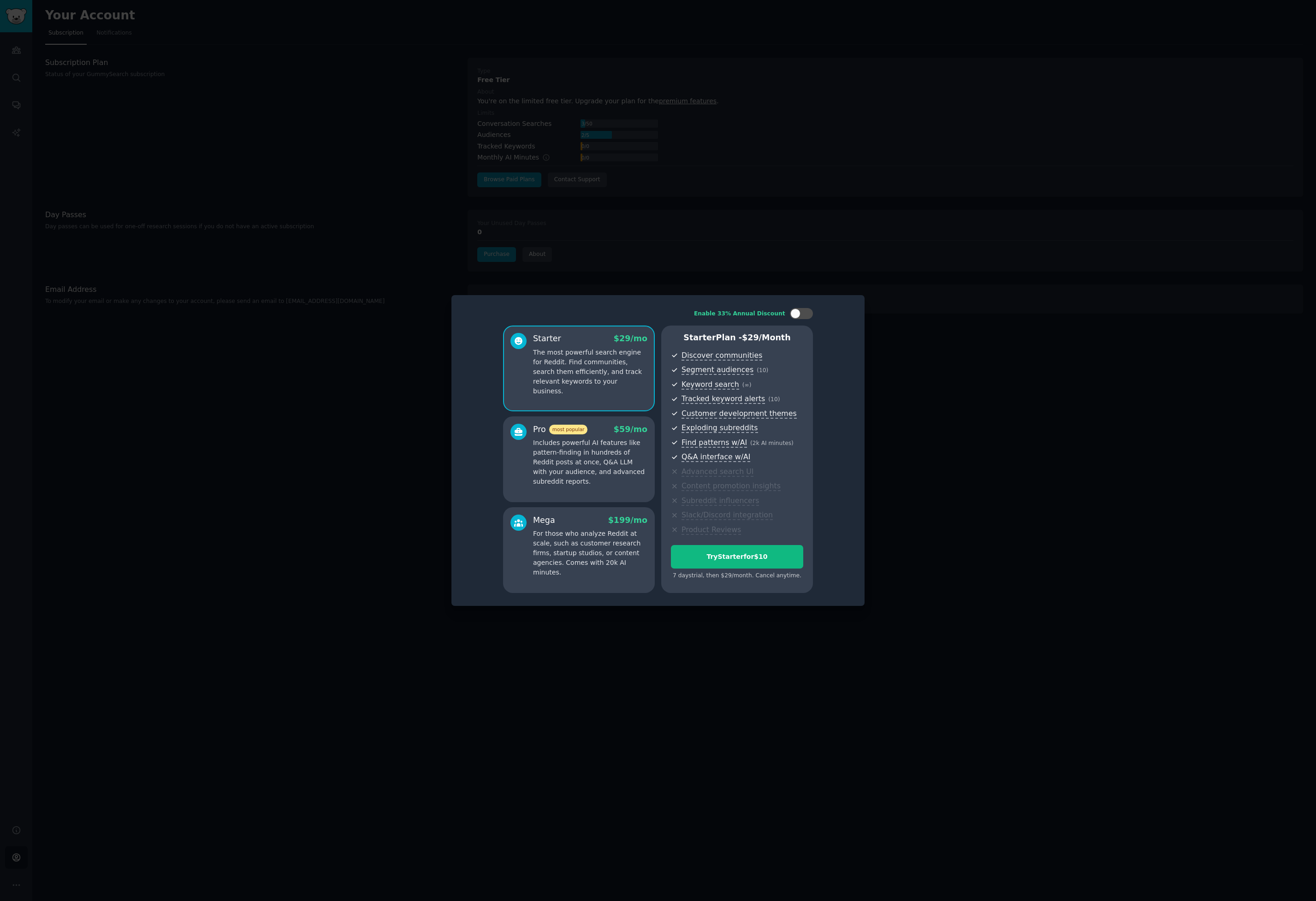
click at [577, 485] on p "Includes powerful AI features like pattern-finding in hundreds of Reddit posts …" at bounding box center [590, 462] width 114 height 48
click at [629, 542] on p "For those who analyze Reddit at scale, such as customer research firms, startup…" at bounding box center [590, 553] width 114 height 48
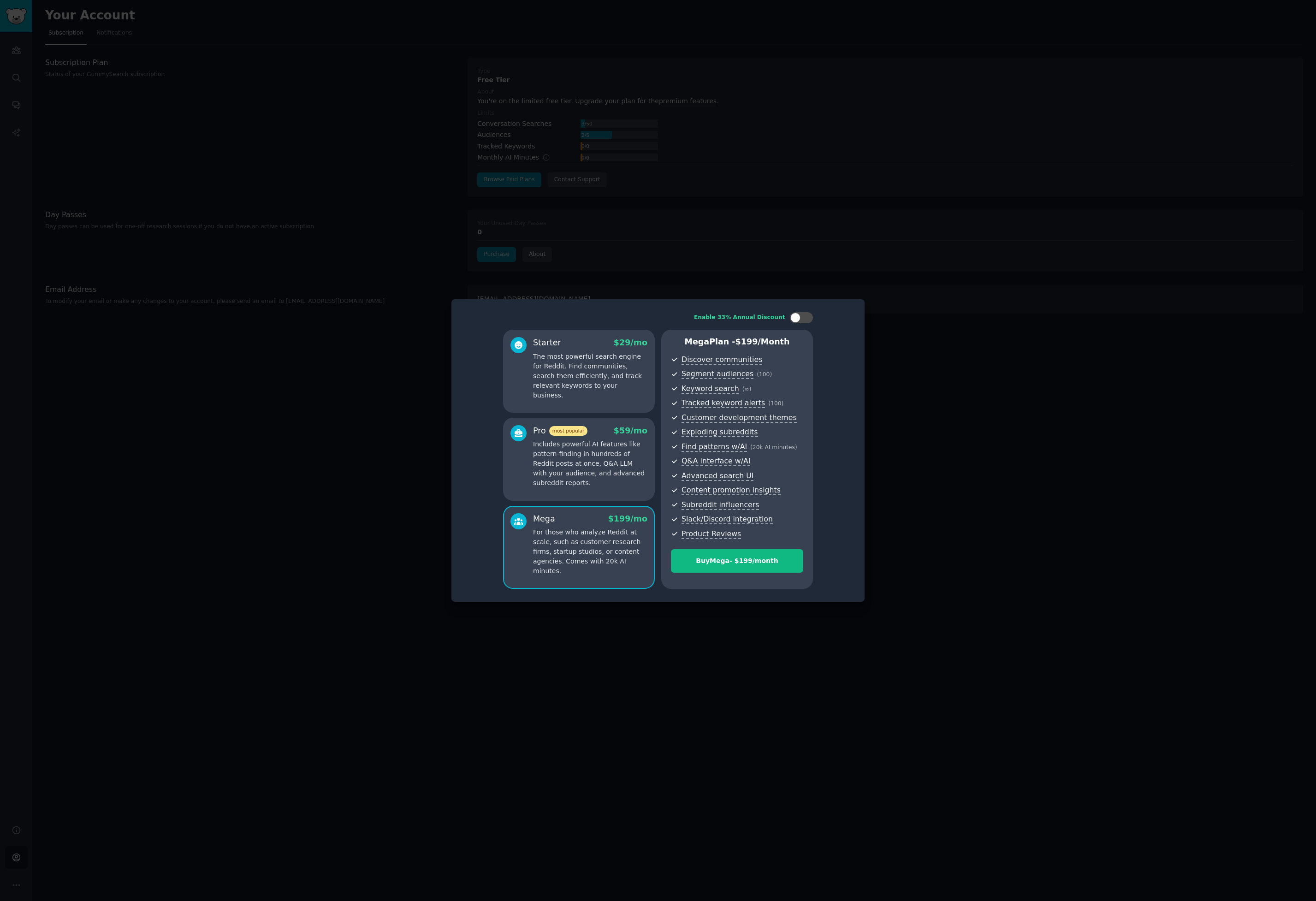
drag, startPoint x: 605, startPoint y: 470, endPoint x: 617, endPoint y: 515, distance: 46.6
click at [605, 471] on p "Includes powerful AI features like pattern-finding in hundreds of Reddit posts …" at bounding box center [590, 463] width 114 height 48
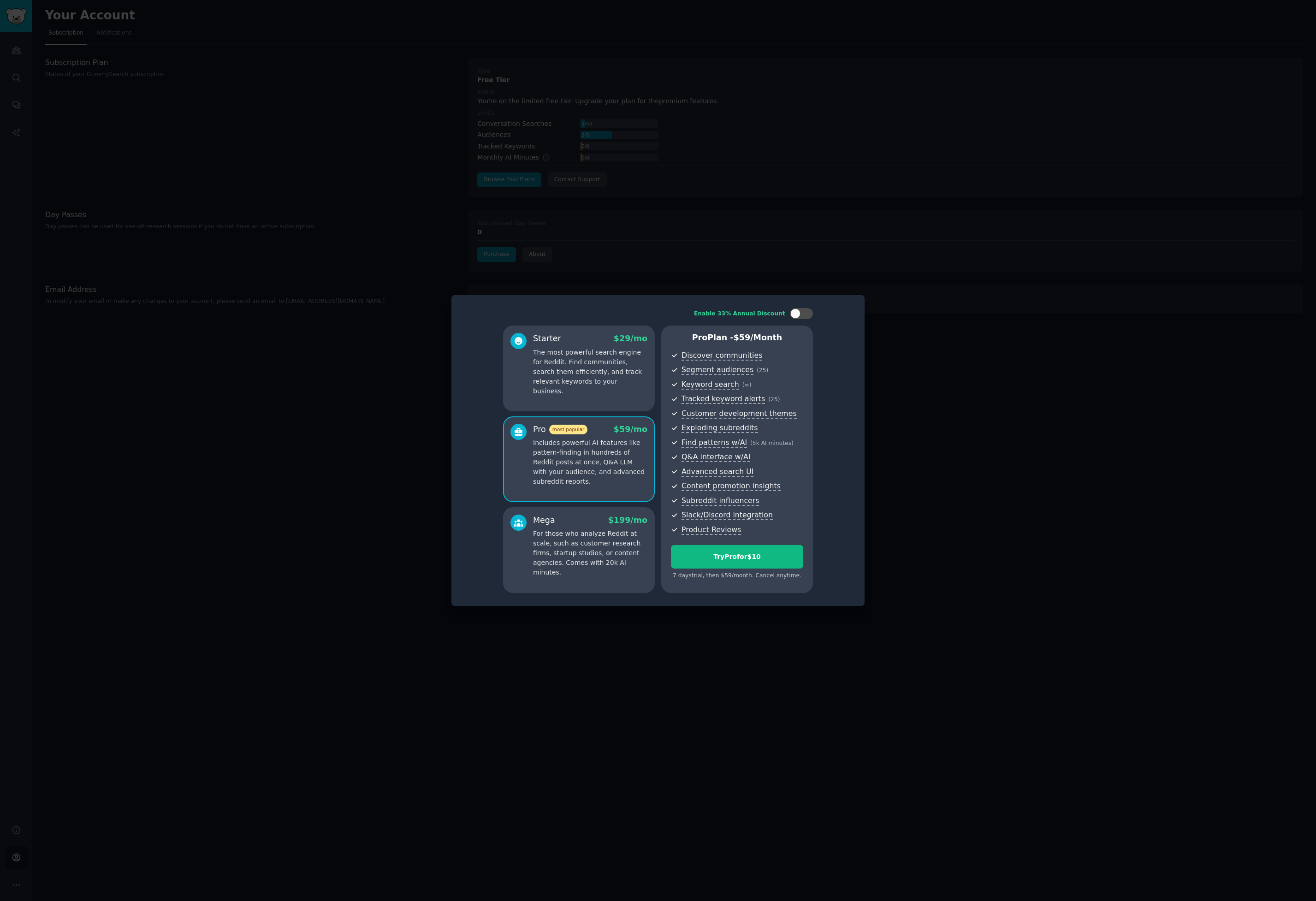
click at [613, 557] on p "For those who analyze Reddit at scale, such as customer research firms, startup…" at bounding box center [590, 553] width 114 height 48
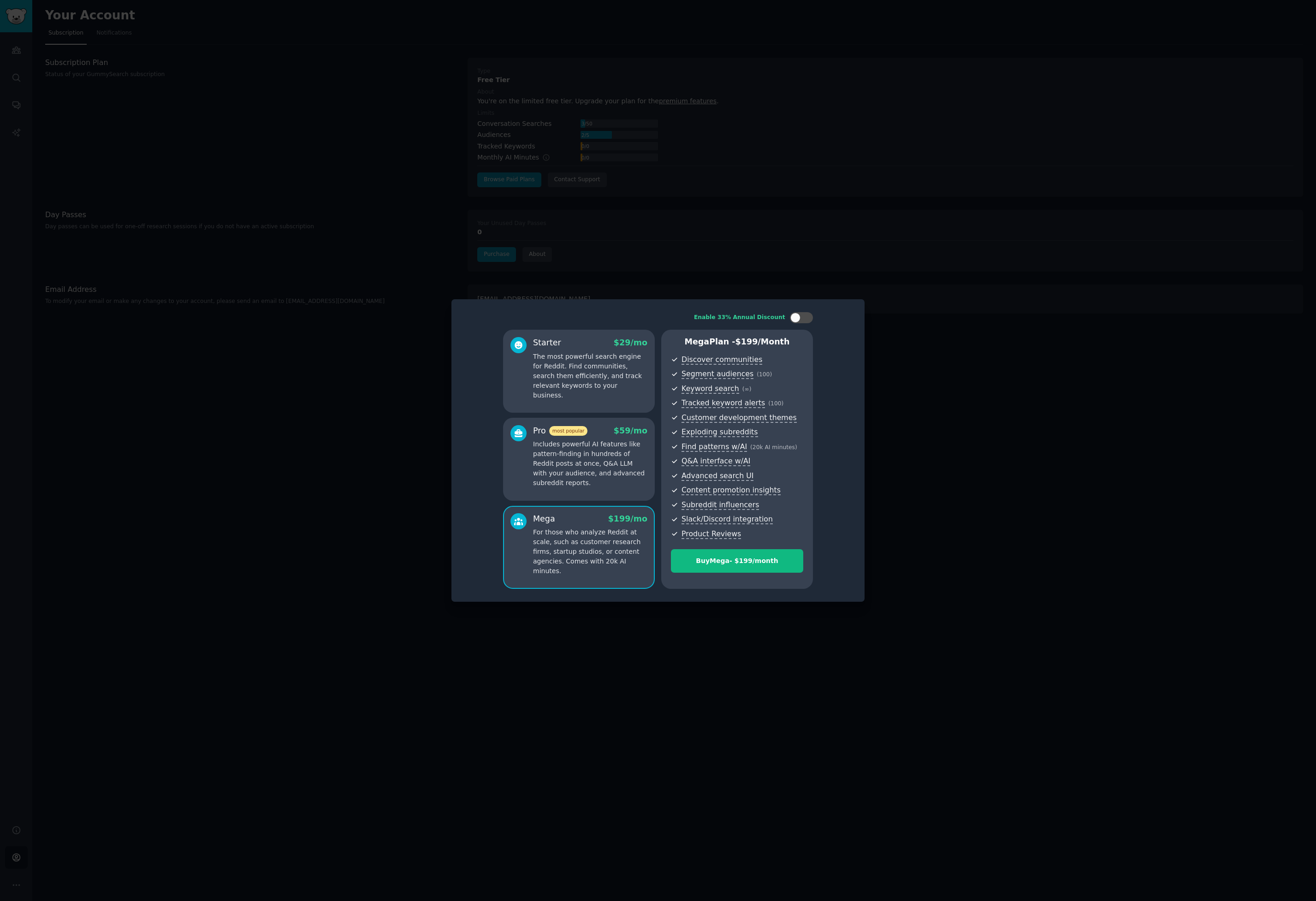
click at [599, 472] on p "Includes powerful AI features like pattern-finding in hundreds of Reddit posts …" at bounding box center [590, 463] width 114 height 48
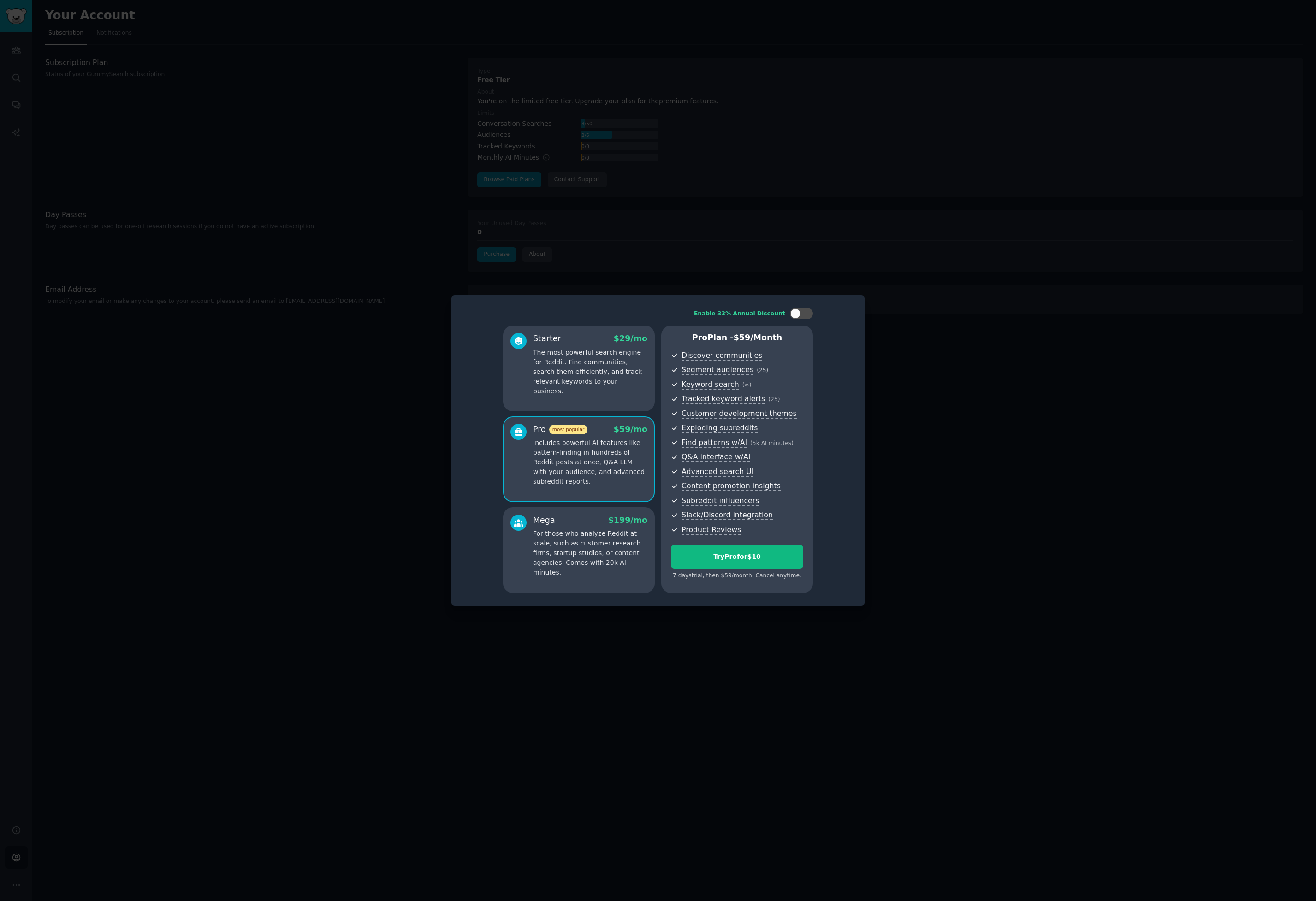
click at [607, 526] on div "Mega $ 199 /mo For those who analyze Reddit at scale, such as customer research…" at bounding box center [590, 546] width 114 height 63
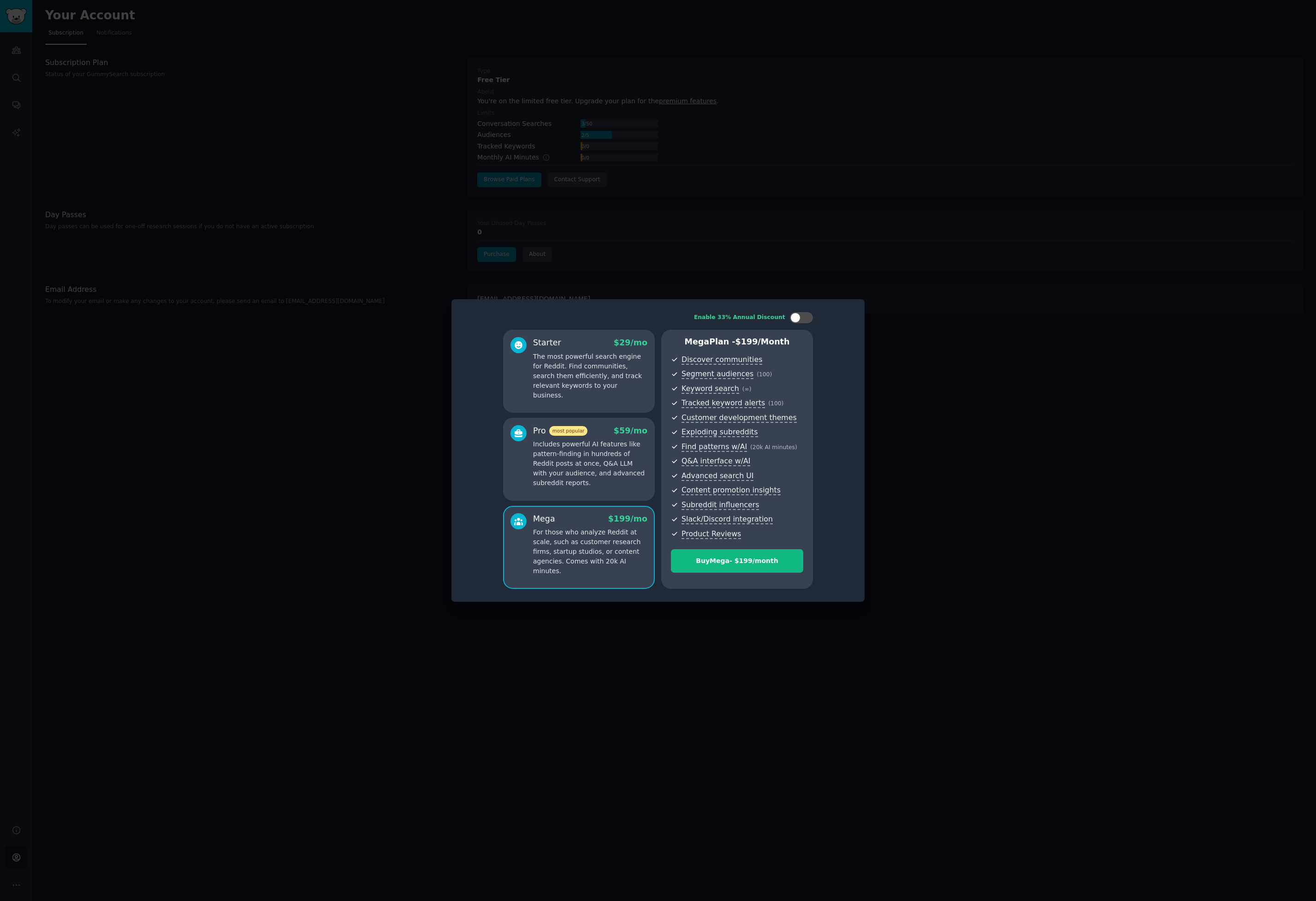
click at [600, 456] on p "Includes powerful AI features like pattern-finding in hundreds of Reddit posts …" at bounding box center [590, 463] width 114 height 48
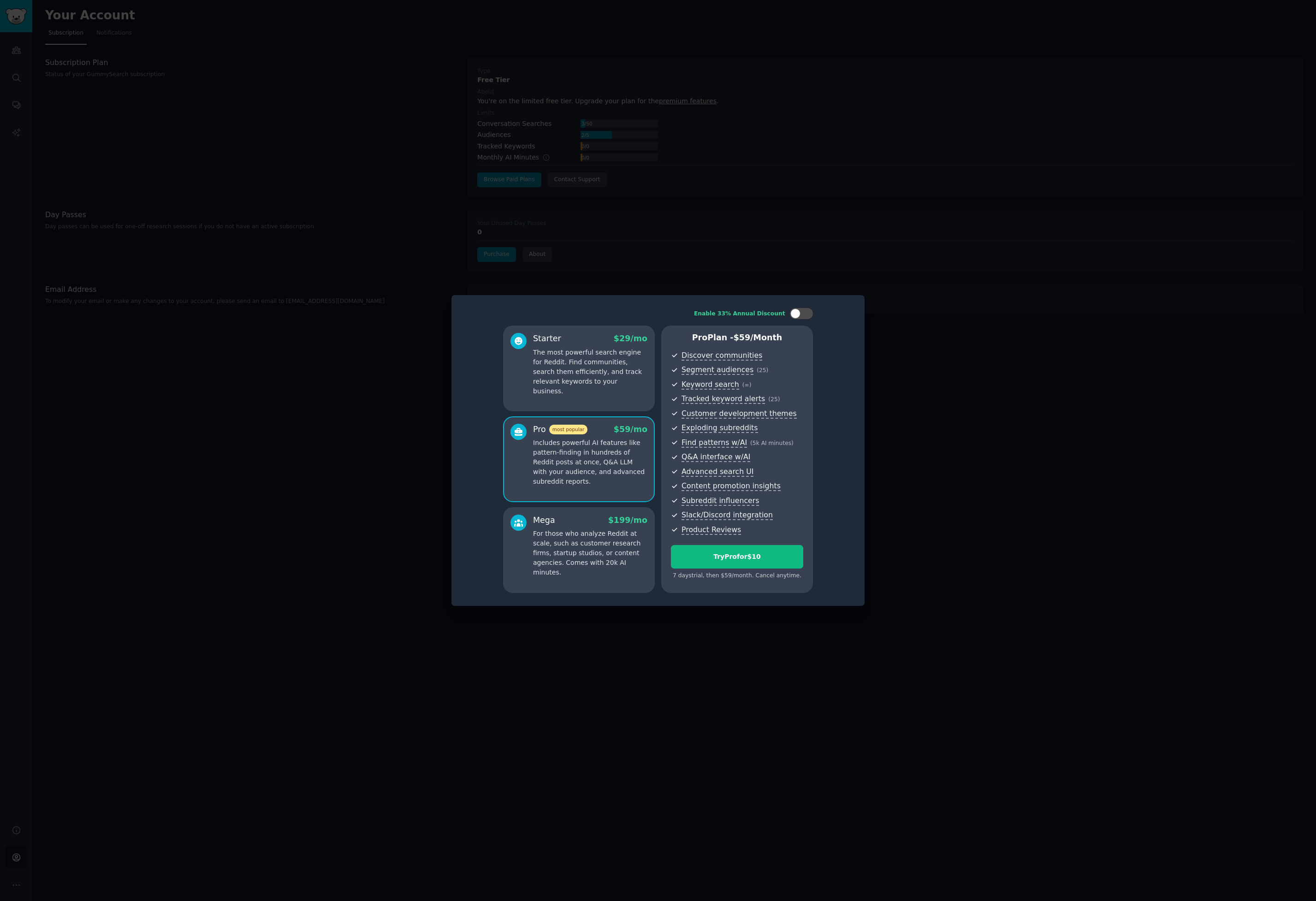
click at [613, 542] on p "For those who analyze Reddit at scale, such as customer research firms, startup…" at bounding box center [590, 553] width 114 height 48
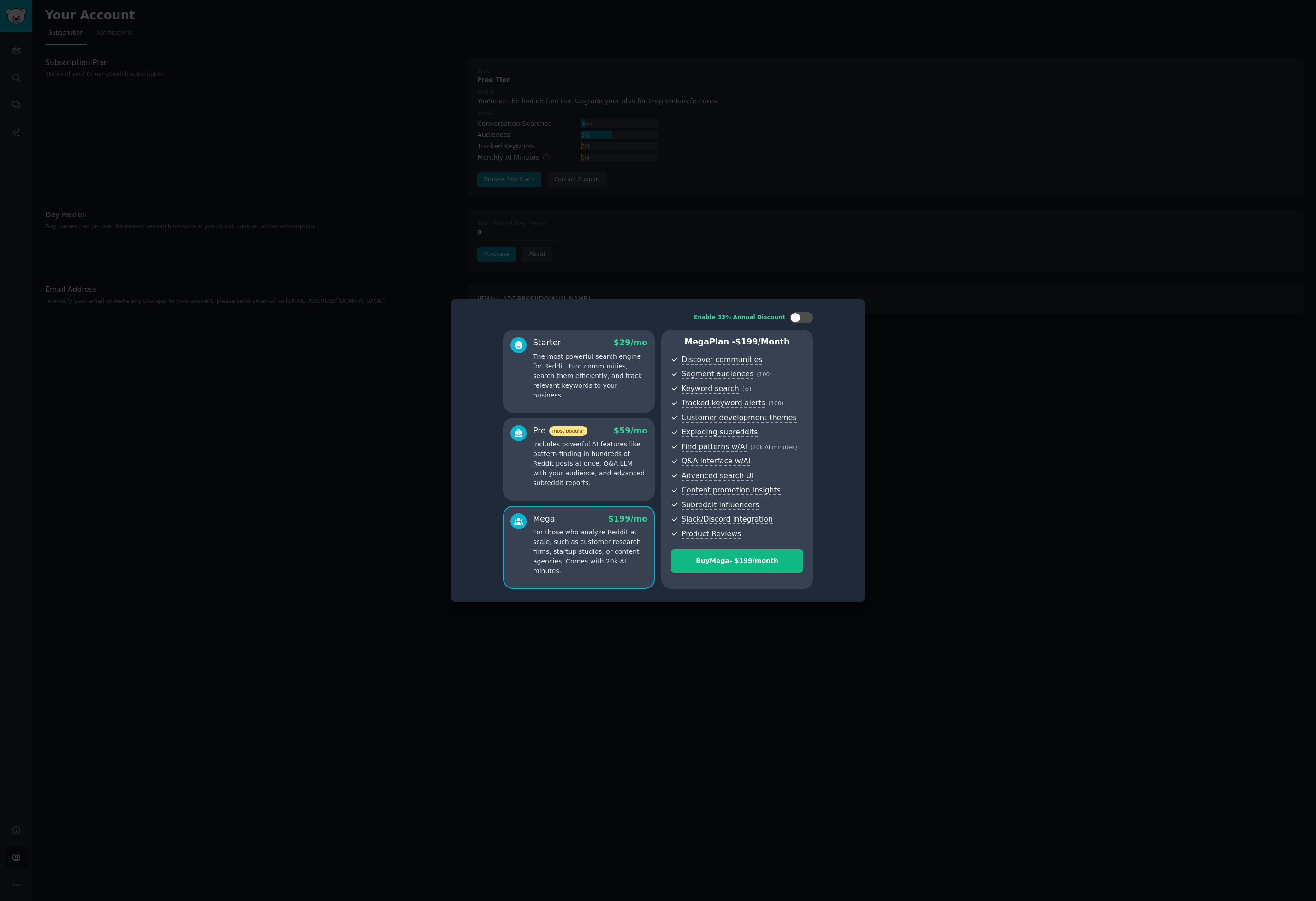
drag, startPoint x: 610, startPoint y: 480, endPoint x: 621, endPoint y: 526, distance: 47.3
click at [611, 480] on p "Includes powerful AI features like pattern-finding in hundreds of Reddit posts …" at bounding box center [590, 463] width 114 height 48
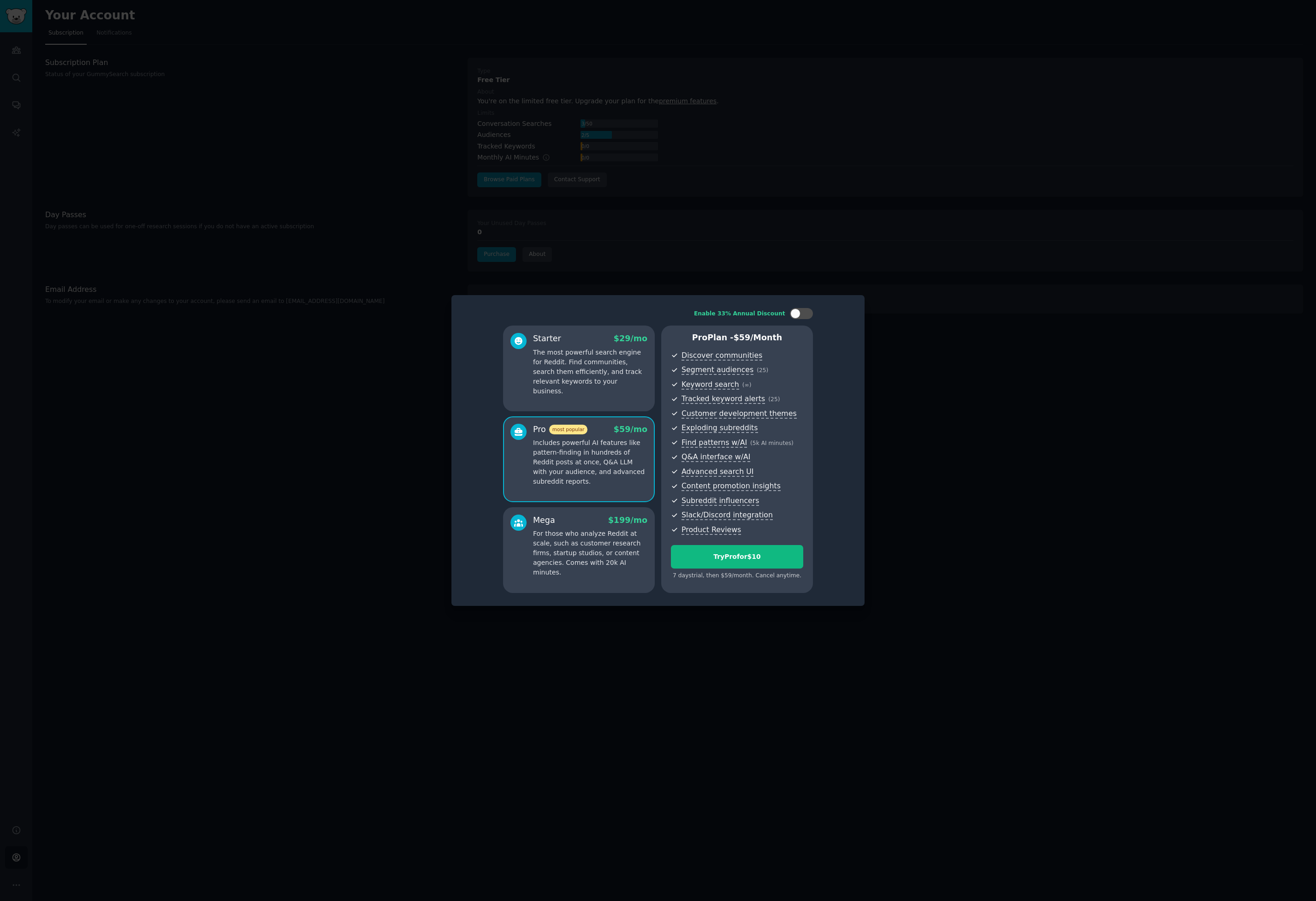
click at [622, 531] on p "For those who analyze Reddit at scale, such as customer research firms, startup…" at bounding box center [590, 553] width 114 height 48
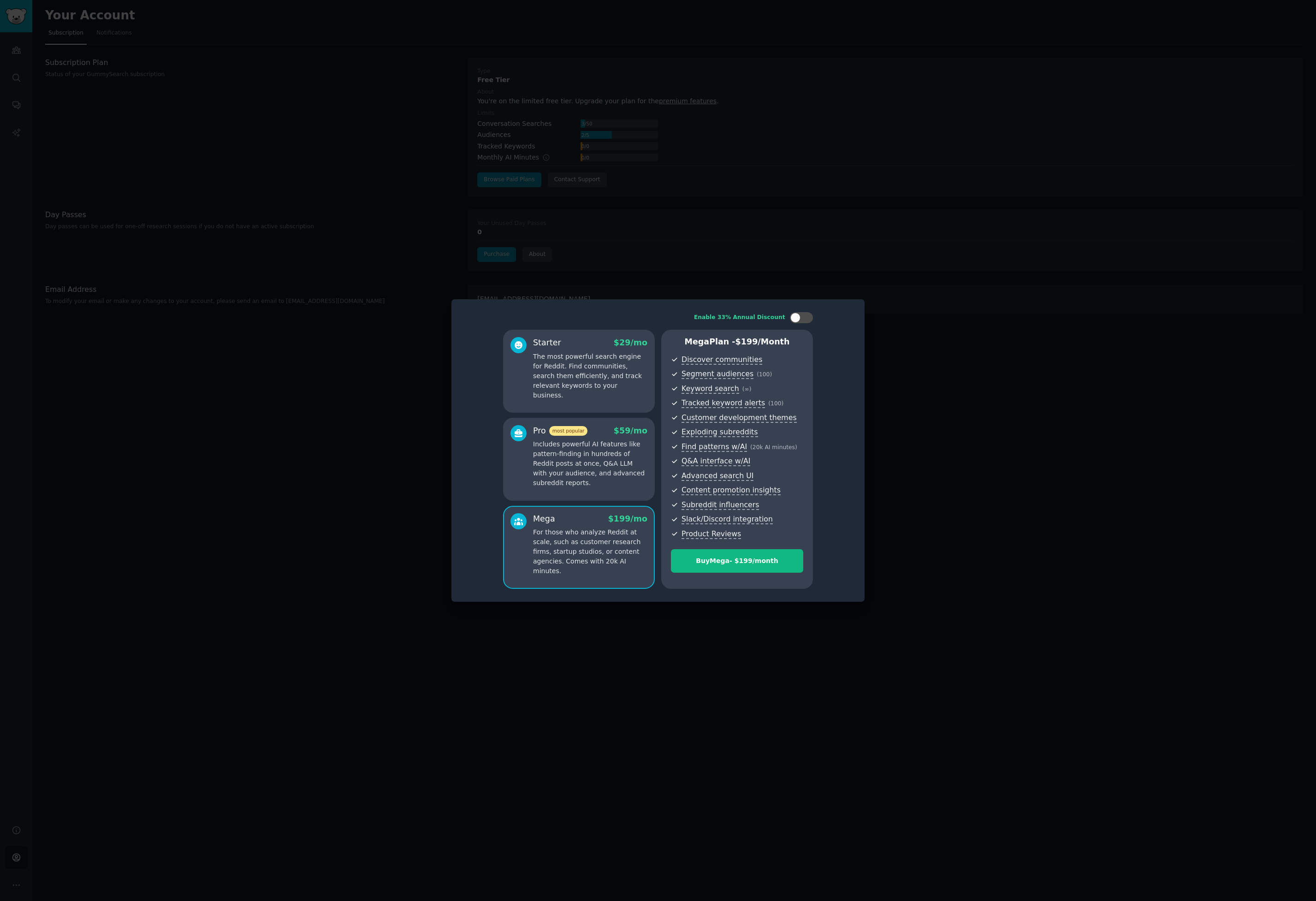
click at [604, 476] on p "Includes powerful AI features like pattern-finding in hundreds of Reddit posts …" at bounding box center [590, 463] width 114 height 48
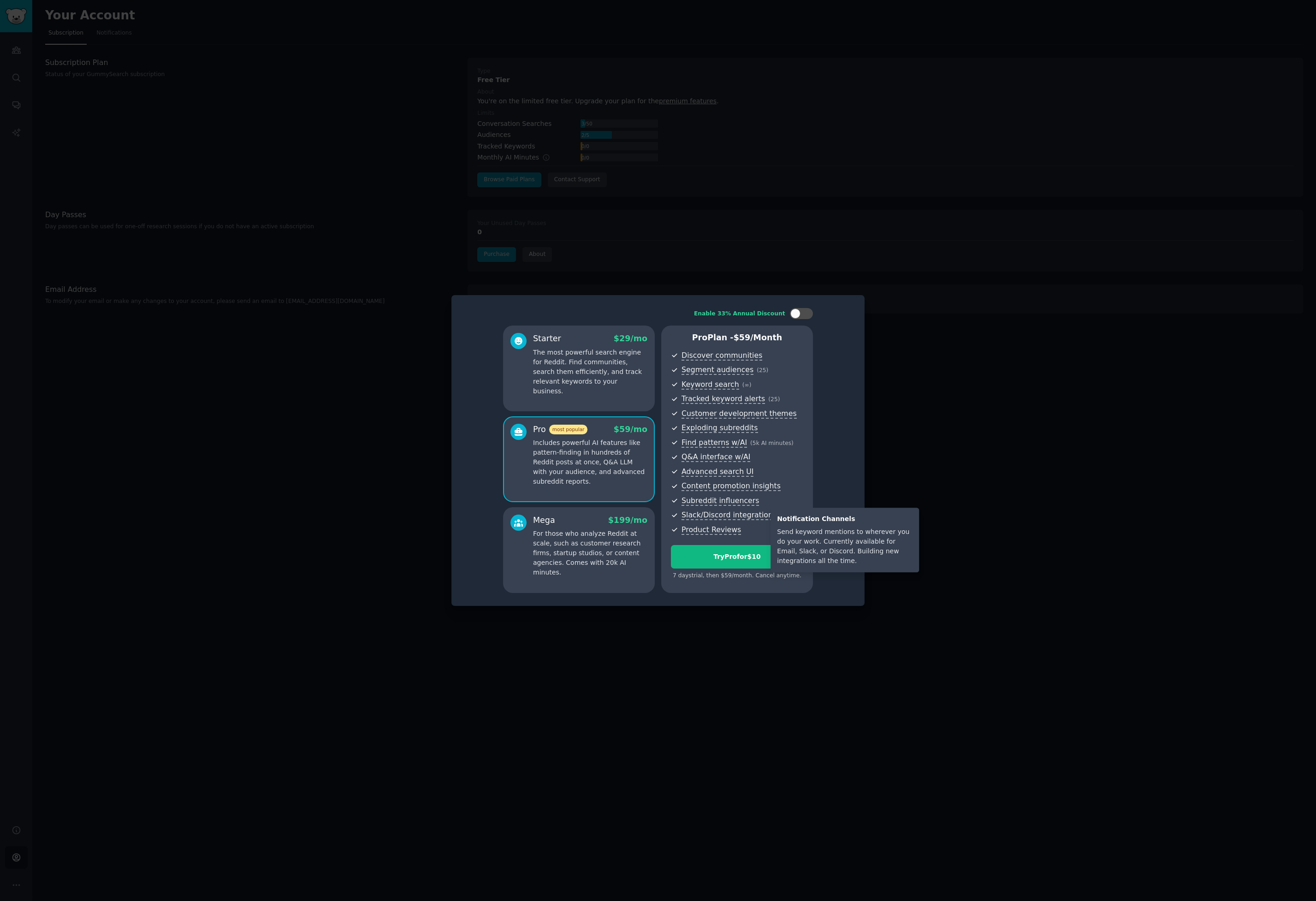
click at [719, 519] on span "Slack/Discord integration" at bounding box center [726, 515] width 91 height 10
click at [700, 264] on div at bounding box center [658, 450] width 1316 height 901
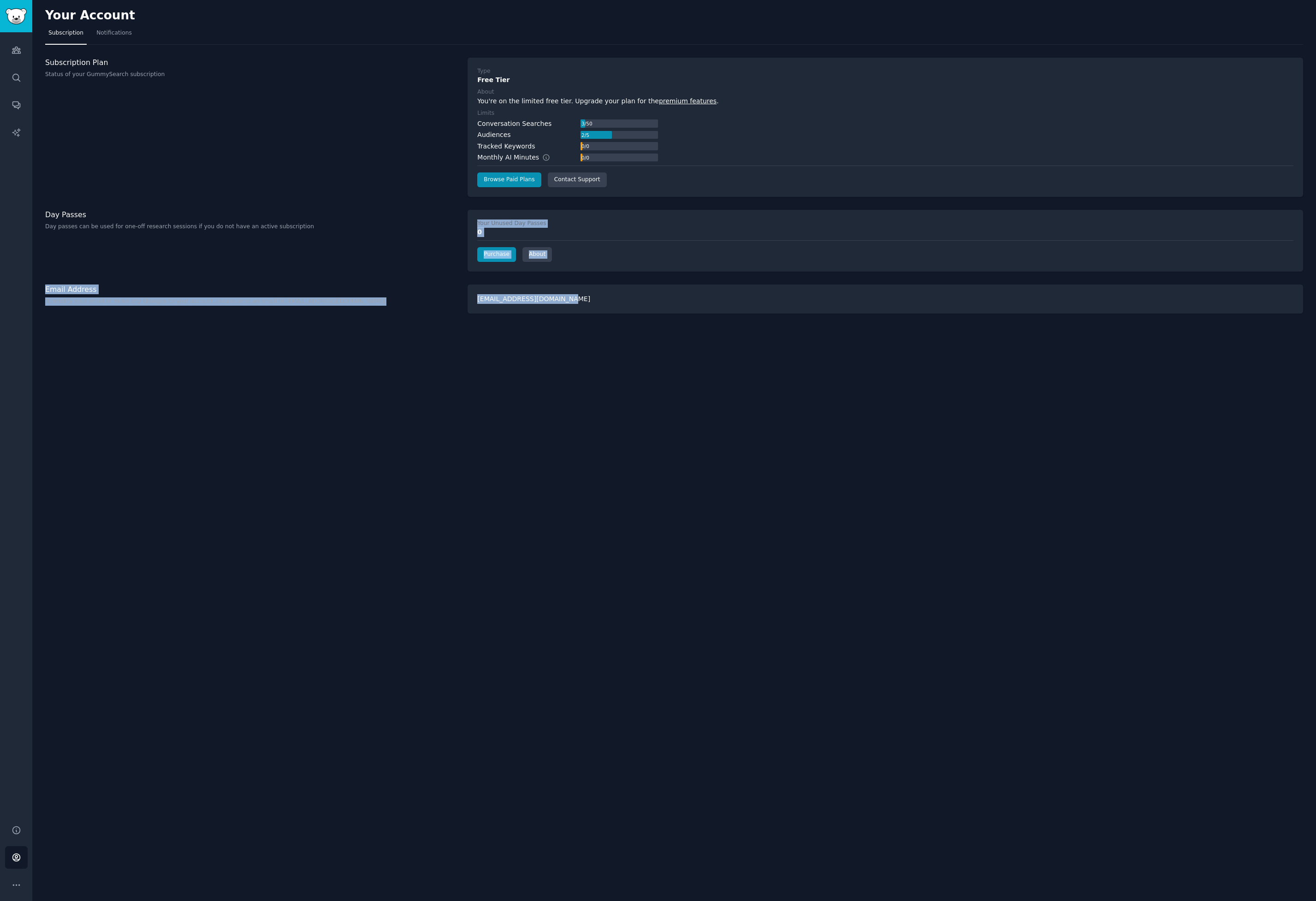
drag, startPoint x: 458, startPoint y: 225, endPoint x: 531, endPoint y: 315, distance: 115.9
click at [533, 315] on div "Your Account Subscription Notifications Subscription Plan Status of your GummyS…" at bounding box center [674, 450] width 1284 height 901
click at [530, 316] on div "Your Account Subscription Notifications Subscription Plan Status of your GummyS…" at bounding box center [674, 450] width 1284 height 901
